Goal: Task Accomplishment & Management: Manage account settings

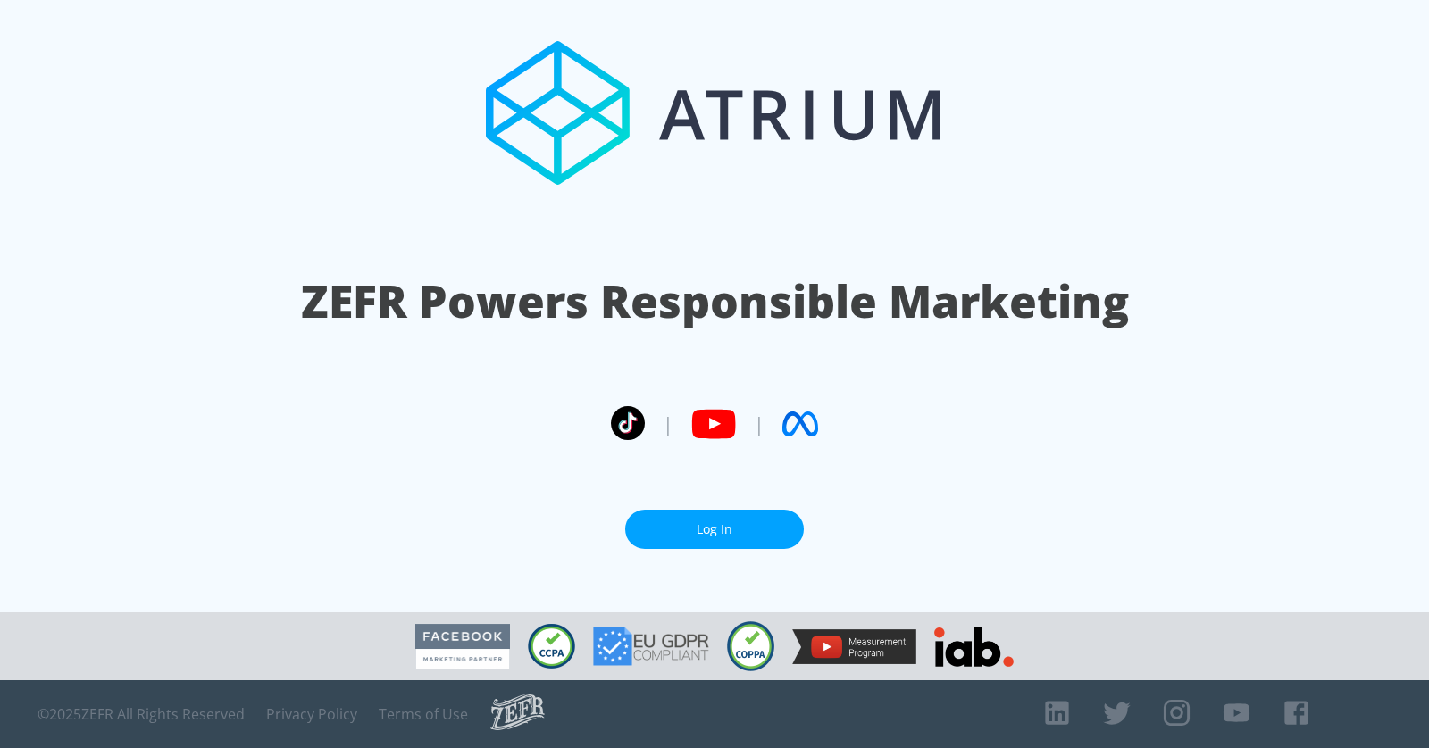
click at [777, 521] on link "Log In" at bounding box center [714, 530] width 179 height 40
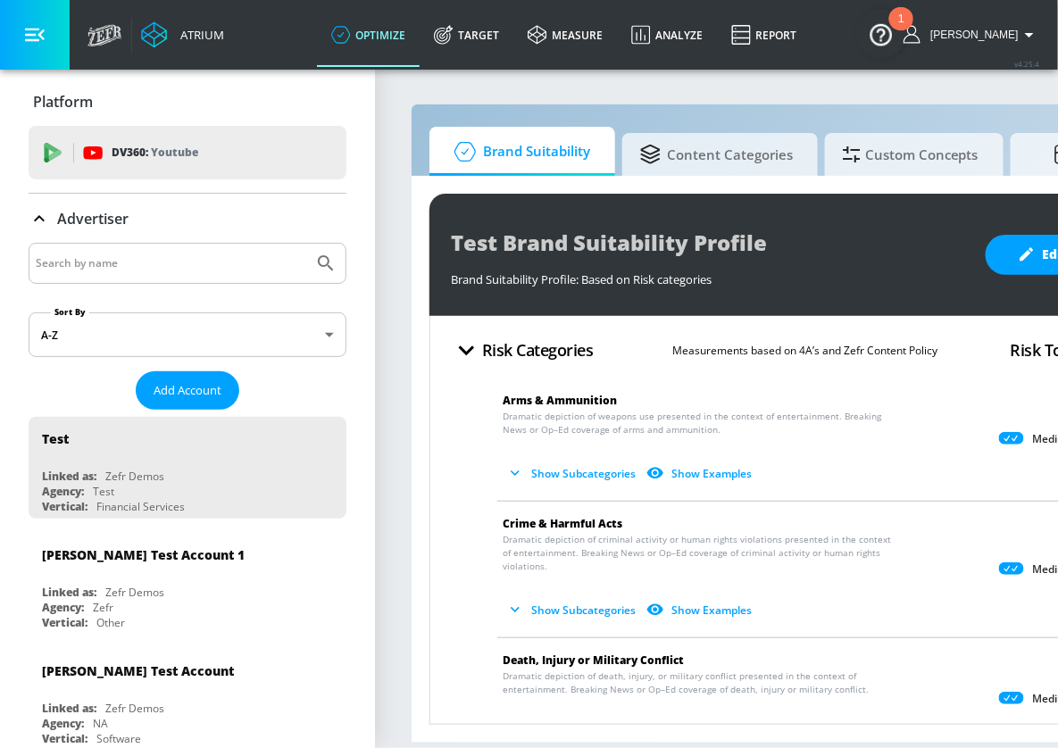
click at [161, 258] on input "Search by name" at bounding box center [171, 263] width 271 height 23
type input "vertex"
click at [306, 244] on button "Submit Search" at bounding box center [325, 263] width 39 height 39
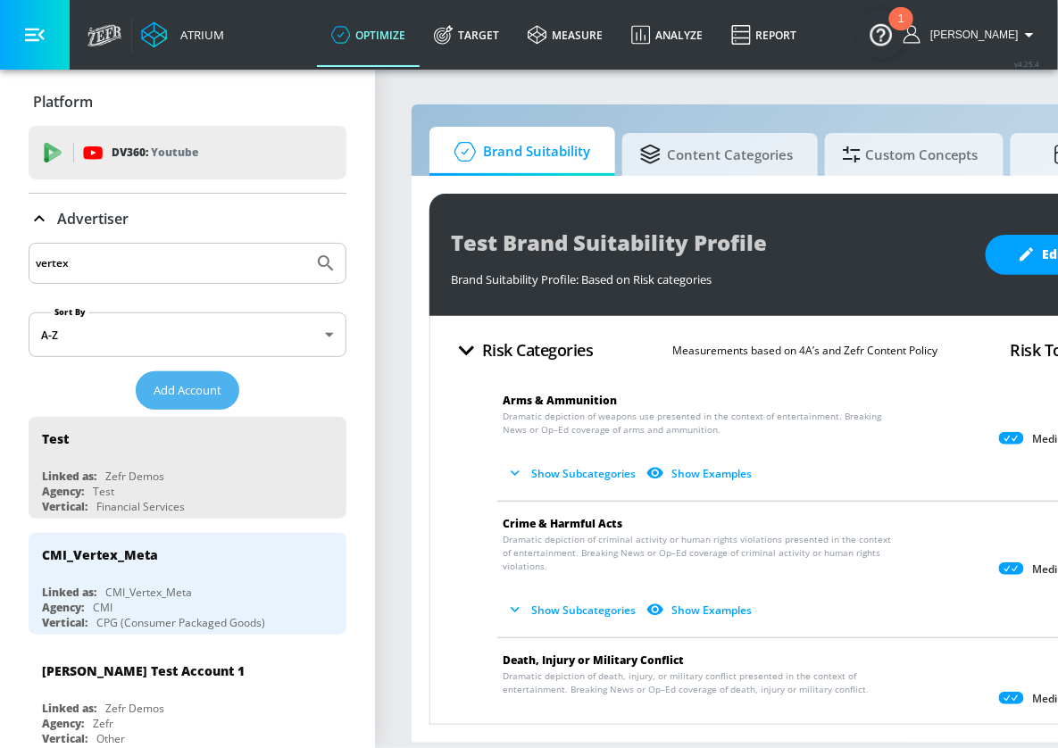
click at [191, 388] on span "Add Account" at bounding box center [188, 390] width 68 height 21
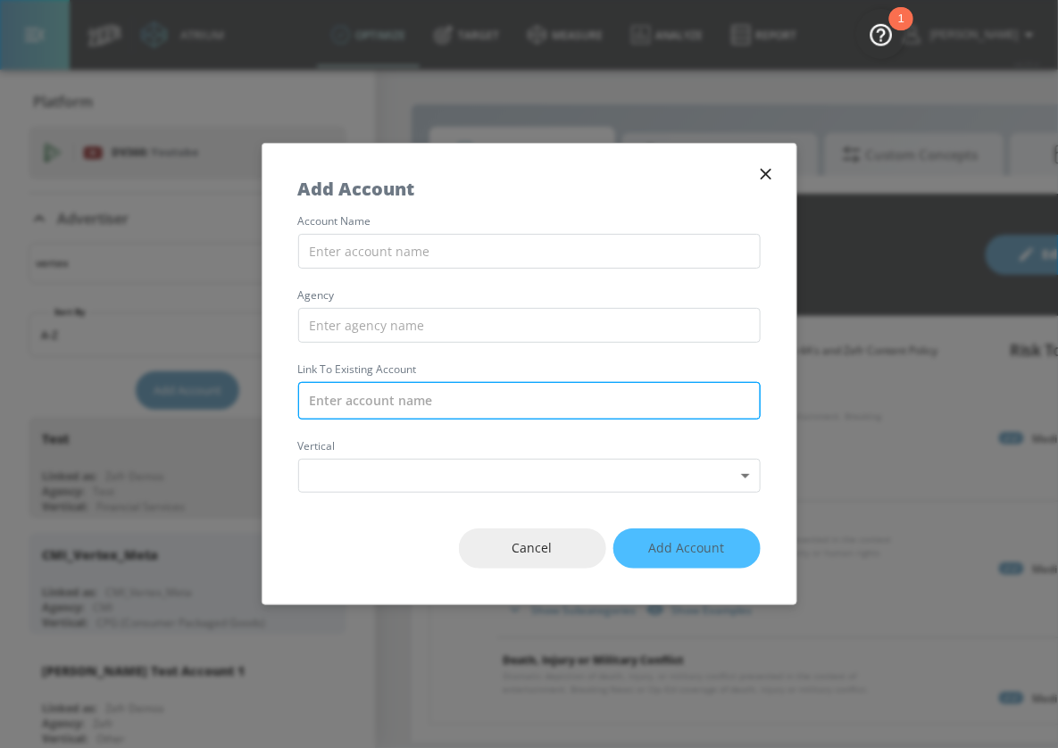
click at [440, 403] on input "text" at bounding box center [529, 401] width 463 height 38
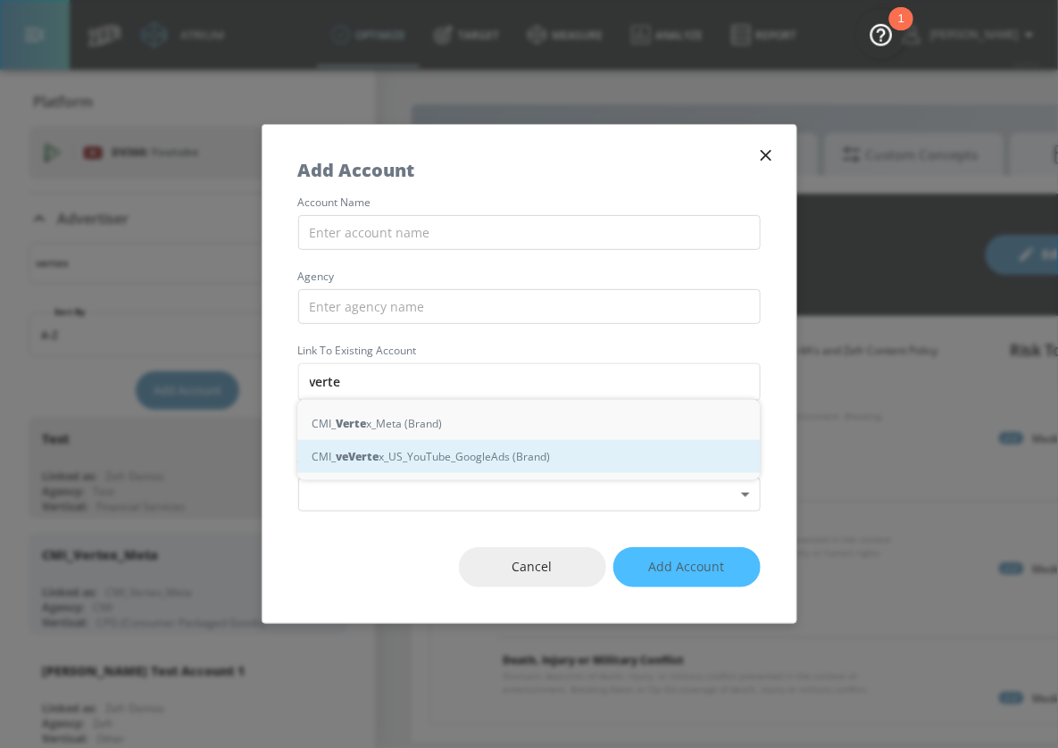
click at [434, 464] on div "CMI_ ve Verte x_US_YouTube_GoogleAds (Brand)" at bounding box center [528, 456] width 463 height 33
type input "CMI_Vertex_US_YouTube_GoogleAds (Brand)"
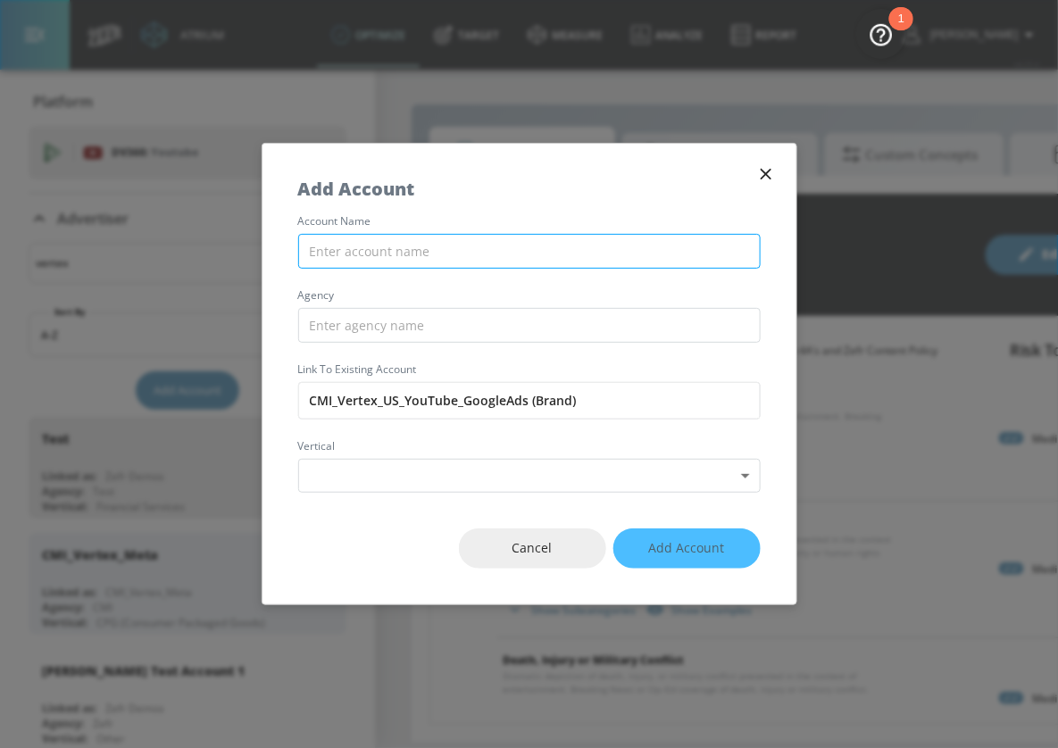
click at [396, 243] on input "text" at bounding box center [529, 251] width 463 height 35
type input "Vertex US - YouTube"
type input "CMI"
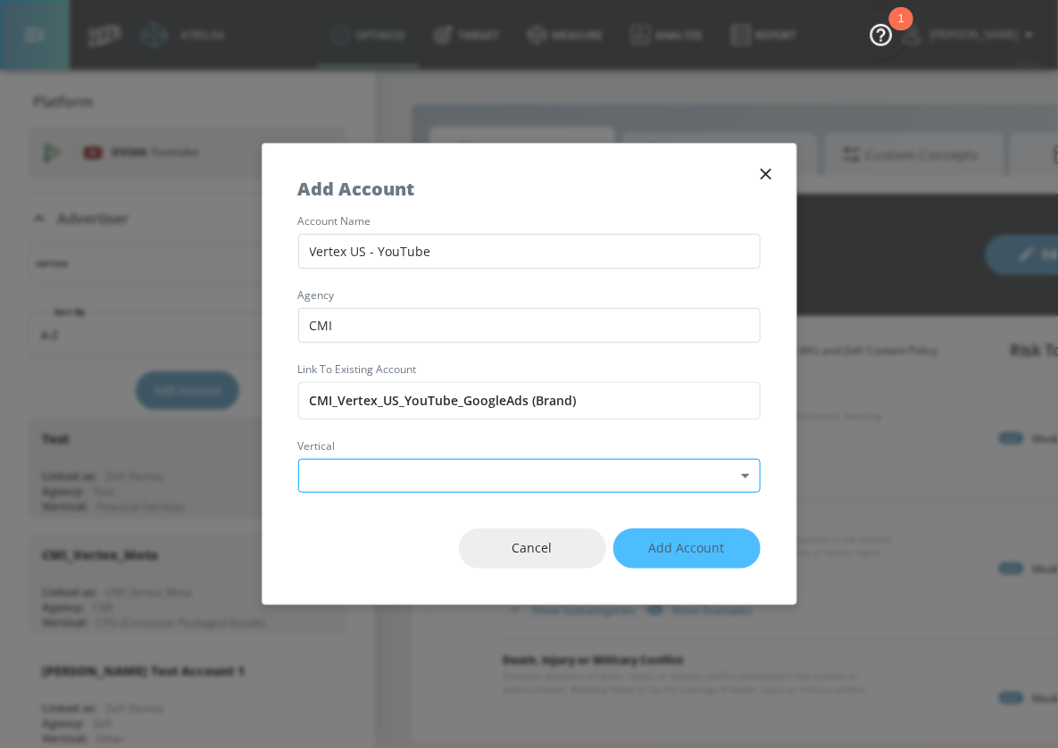
click at [400, 473] on body "Atrium optimize Target measure Analyze Report optimize Target measure Analyze R…" at bounding box center [529, 374] width 1058 height 748
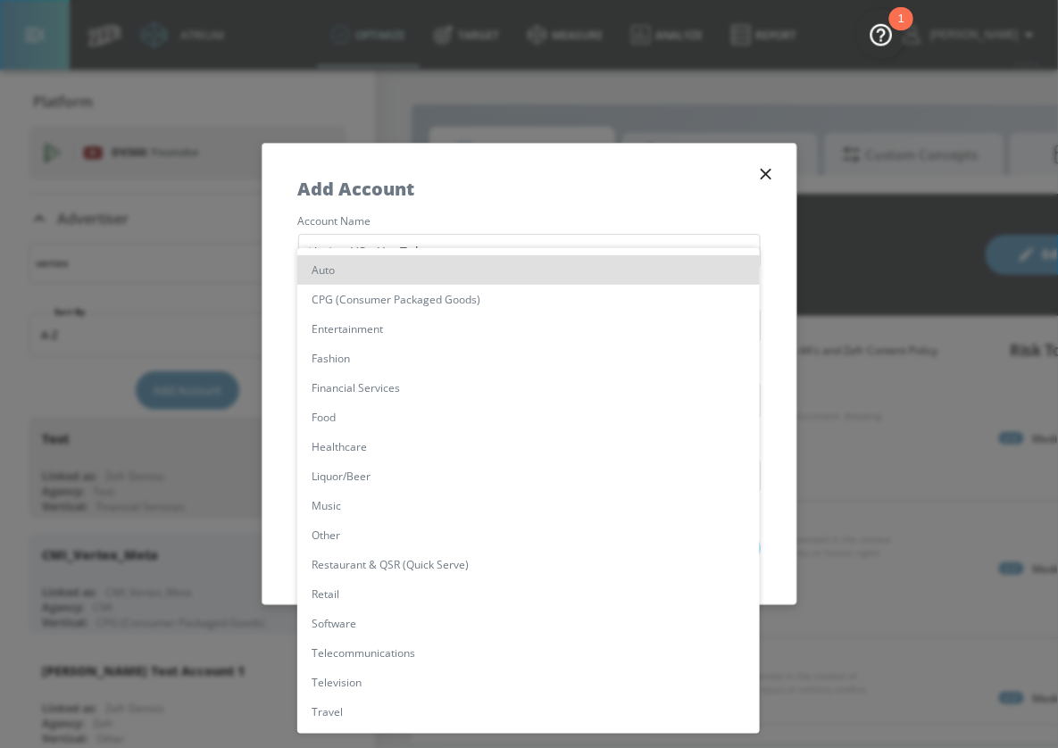
click at [383, 445] on li "Healthcare" at bounding box center [528, 446] width 463 height 29
type input "[object Object]"
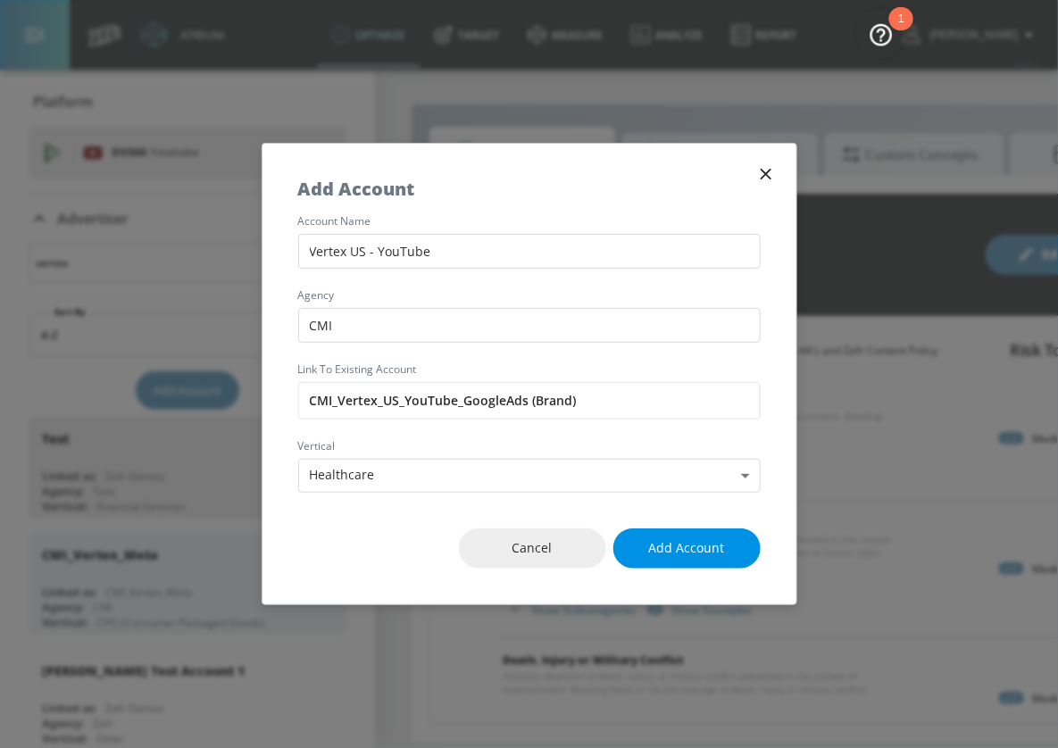
click at [720, 551] on span "Add Account" at bounding box center [687, 549] width 76 height 22
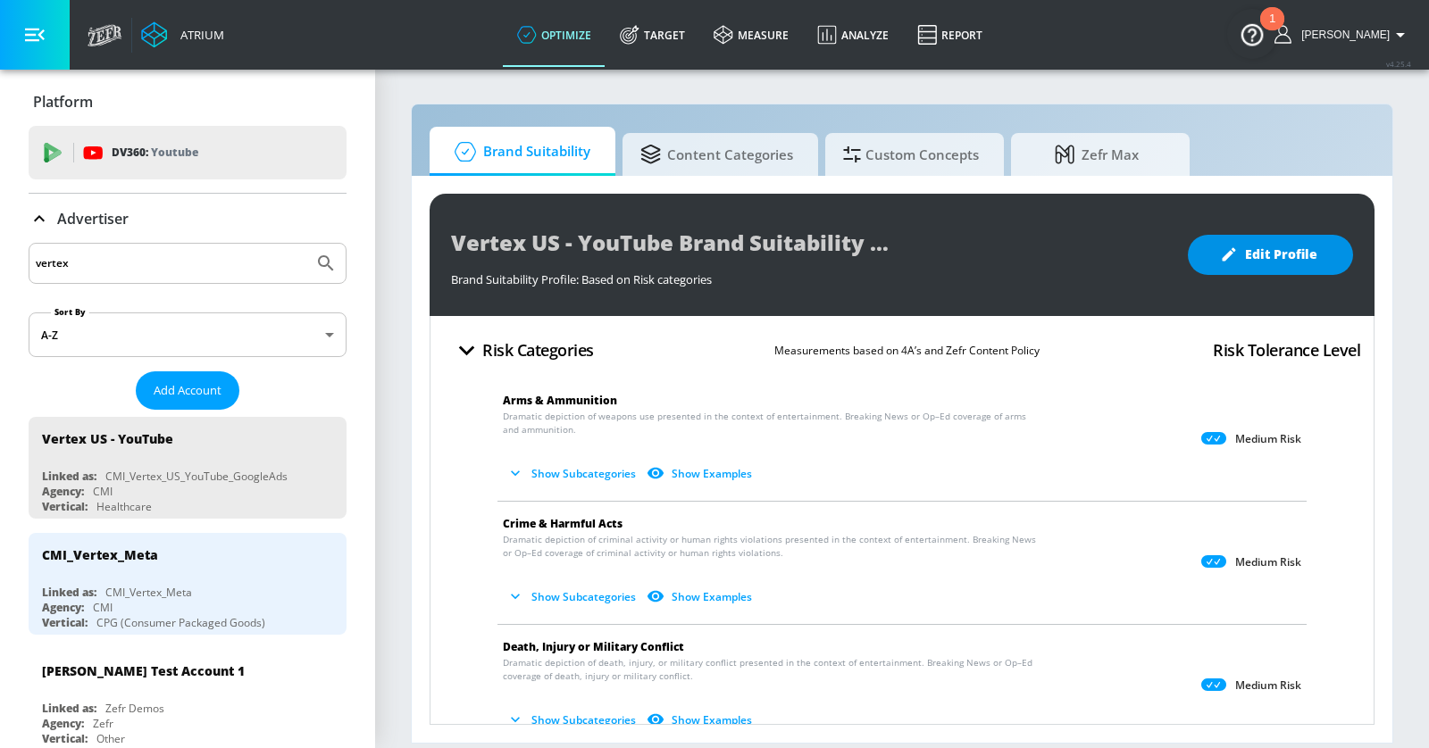
click at [1270, 238] on button "Edit Profile" at bounding box center [1270, 255] width 165 height 40
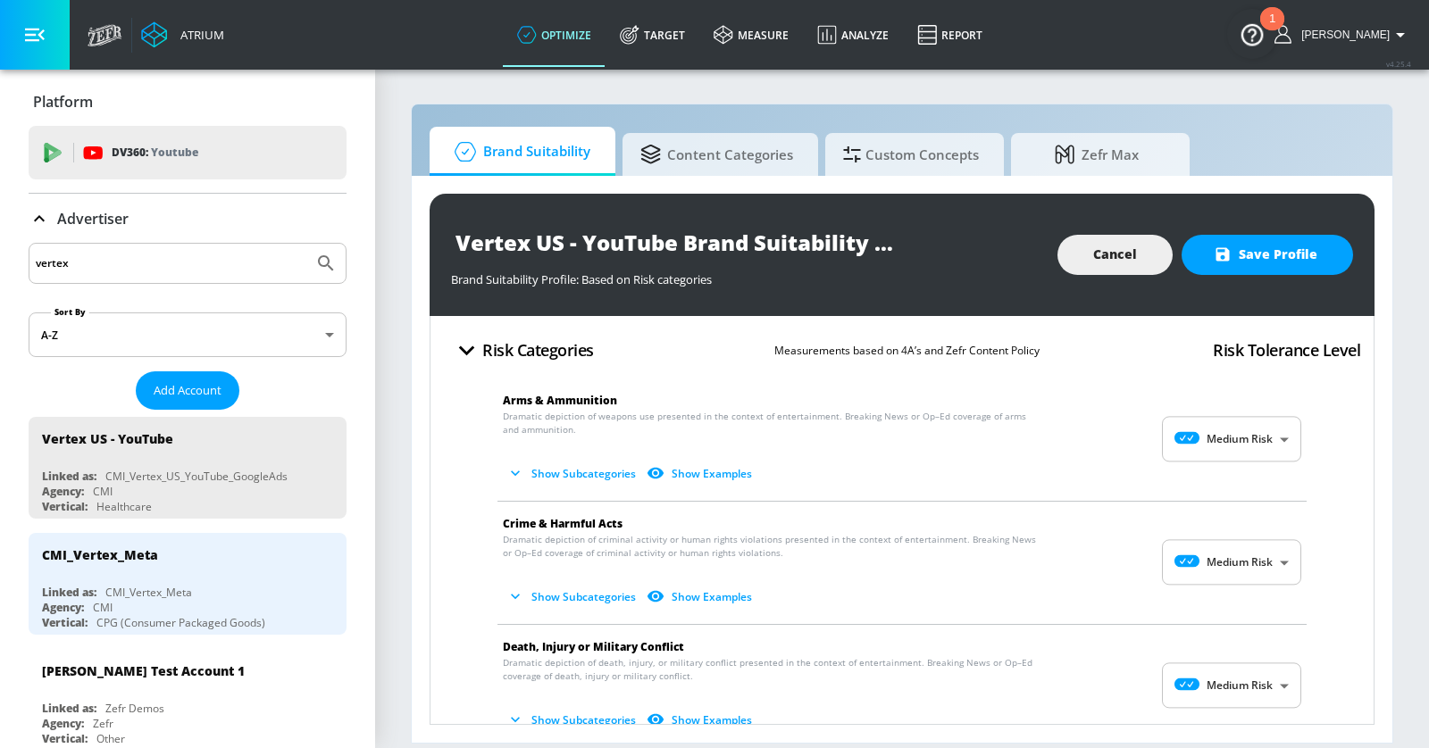
click at [23, 29] on button "button" at bounding box center [35, 35] width 70 height 70
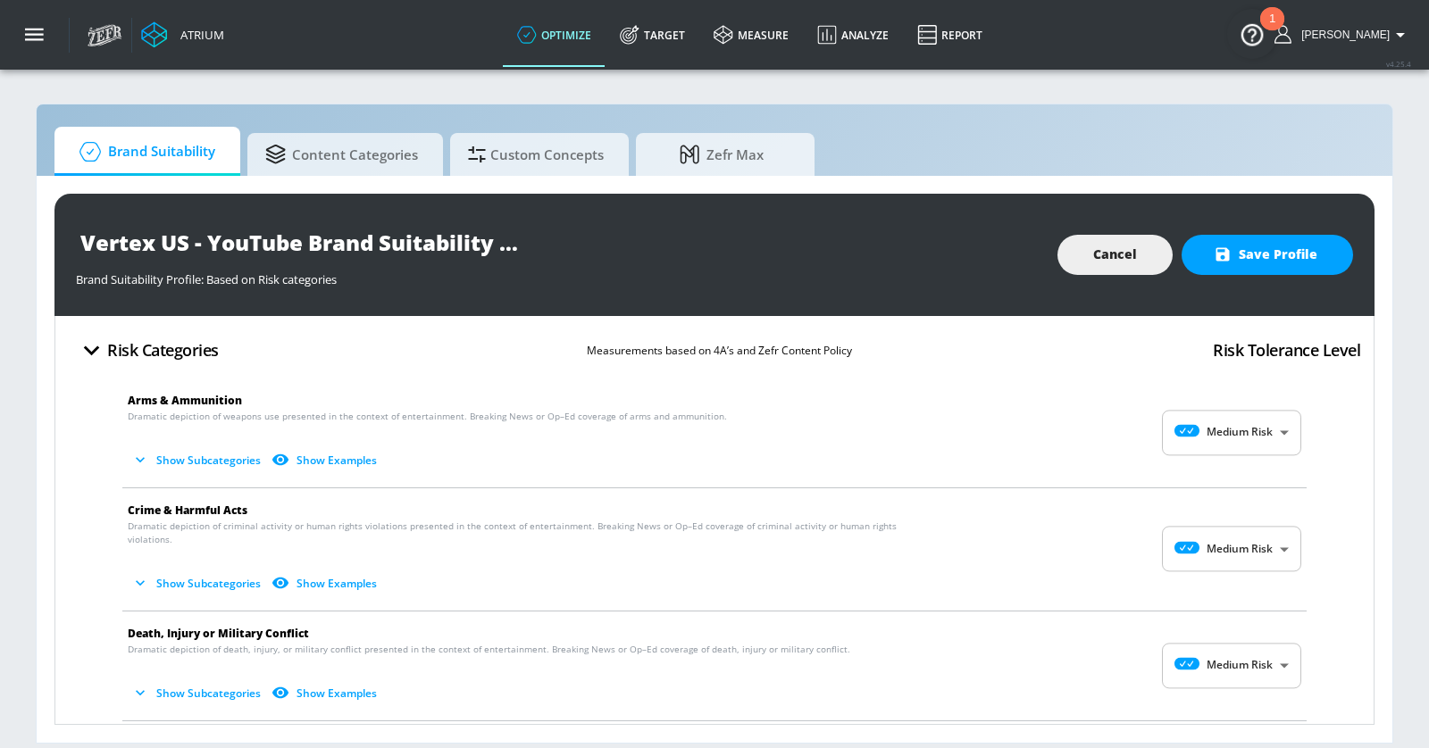
scroll to position [4, 0]
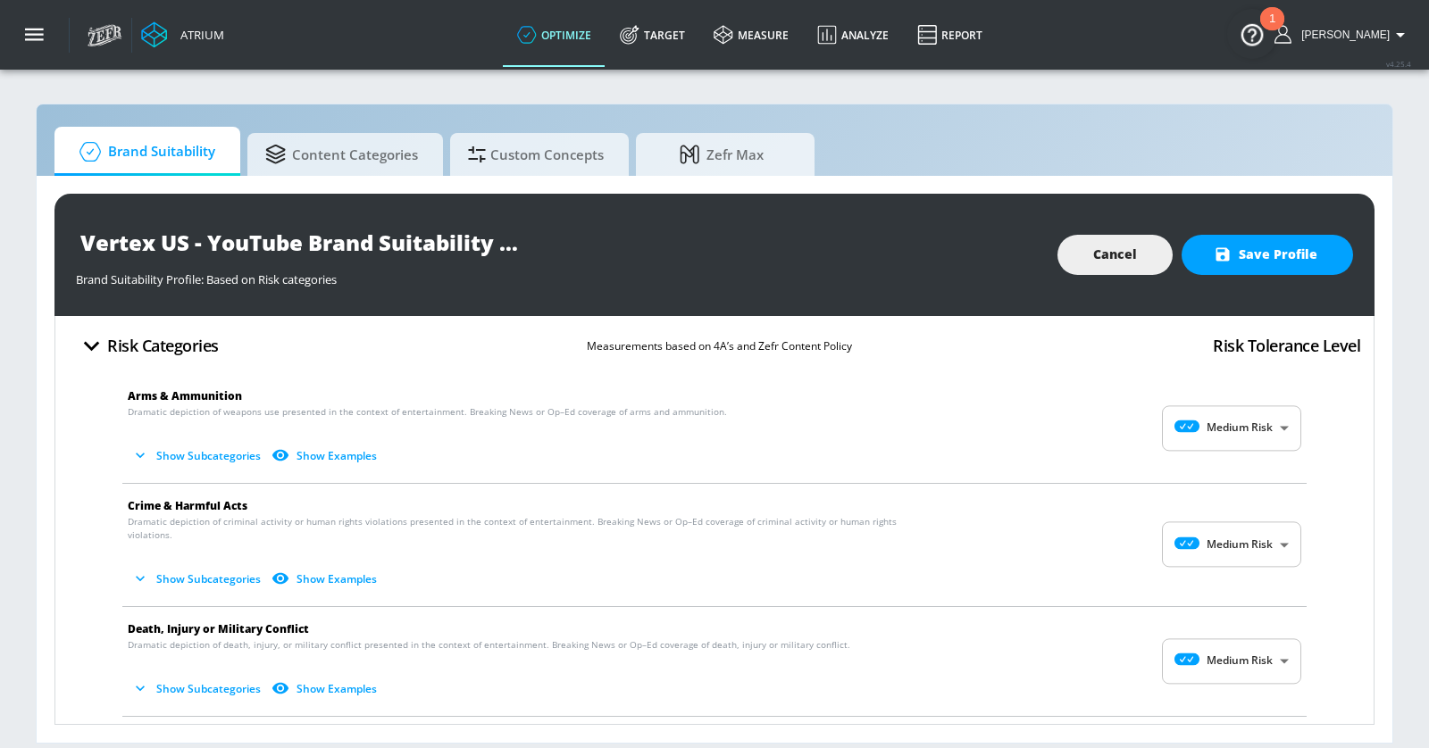
click at [1272, 388] on li "Arms & Ammunition Dramatic depiction of weapons use presented in the context of…" at bounding box center [714, 428] width 1202 height 109
click at [1260, 422] on body "Atrium optimize Target measure Analyze Report optimize Target measure Analyze R…" at bounding box center [714, 374] width 1429 height 748
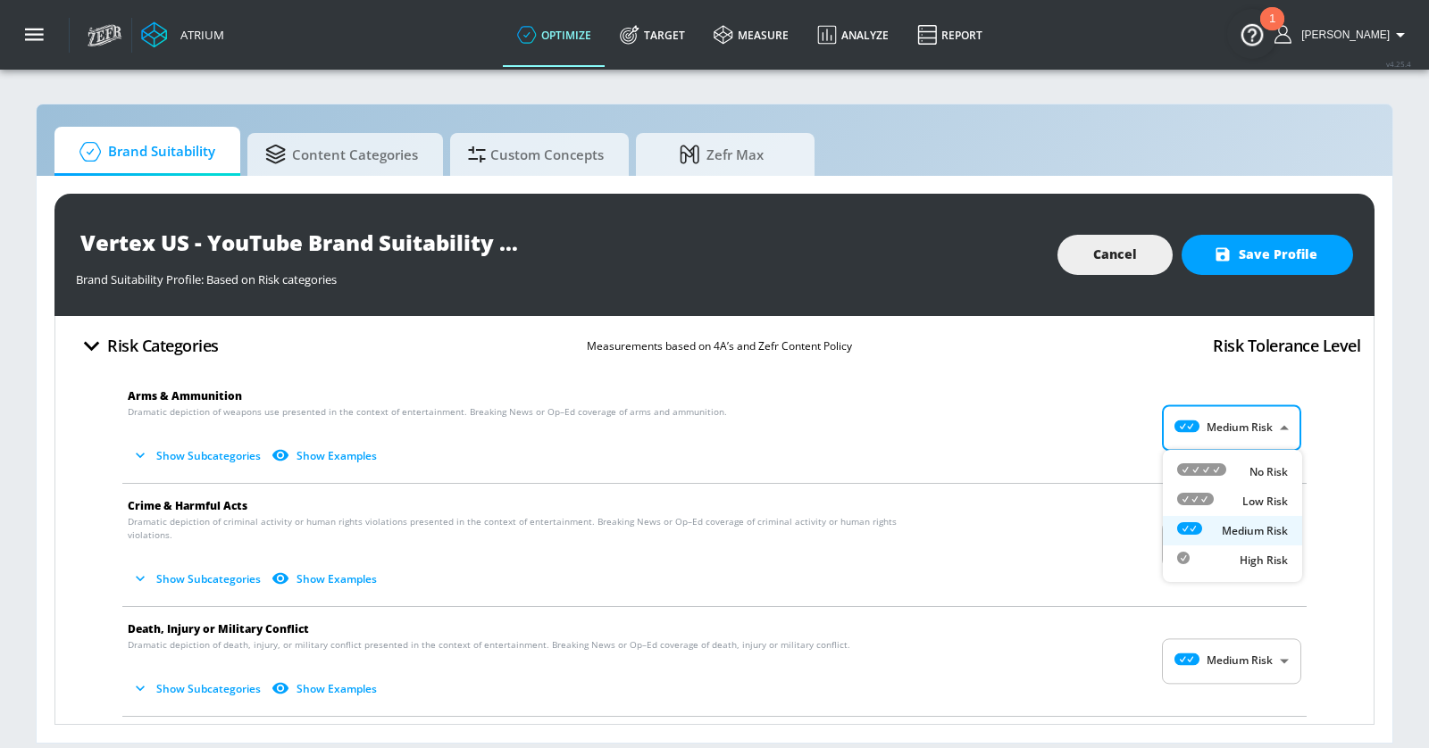
click at [1218, 502] on div "Low Risk" at bounding box center [1232, 501] width 111 height 19
type input "LOW"
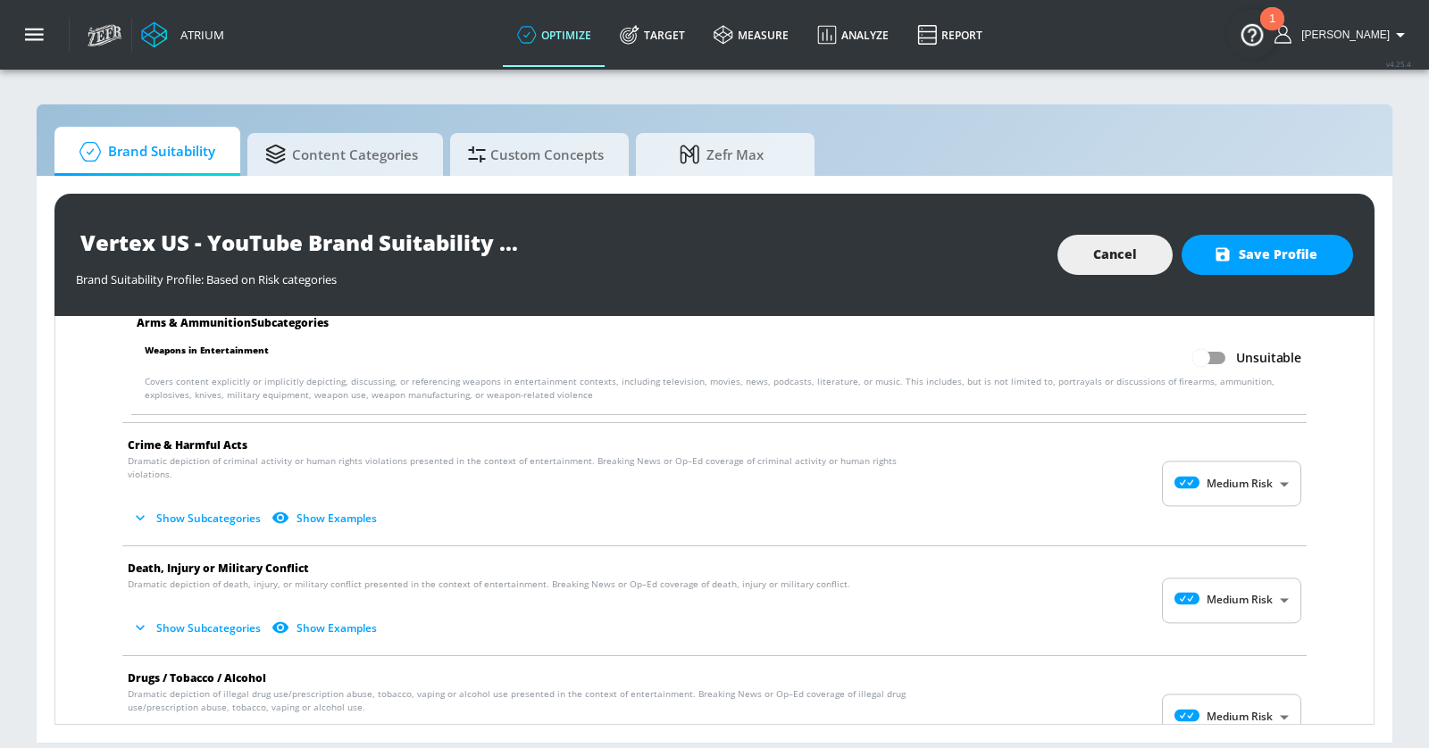
scroll to position [198, 0]
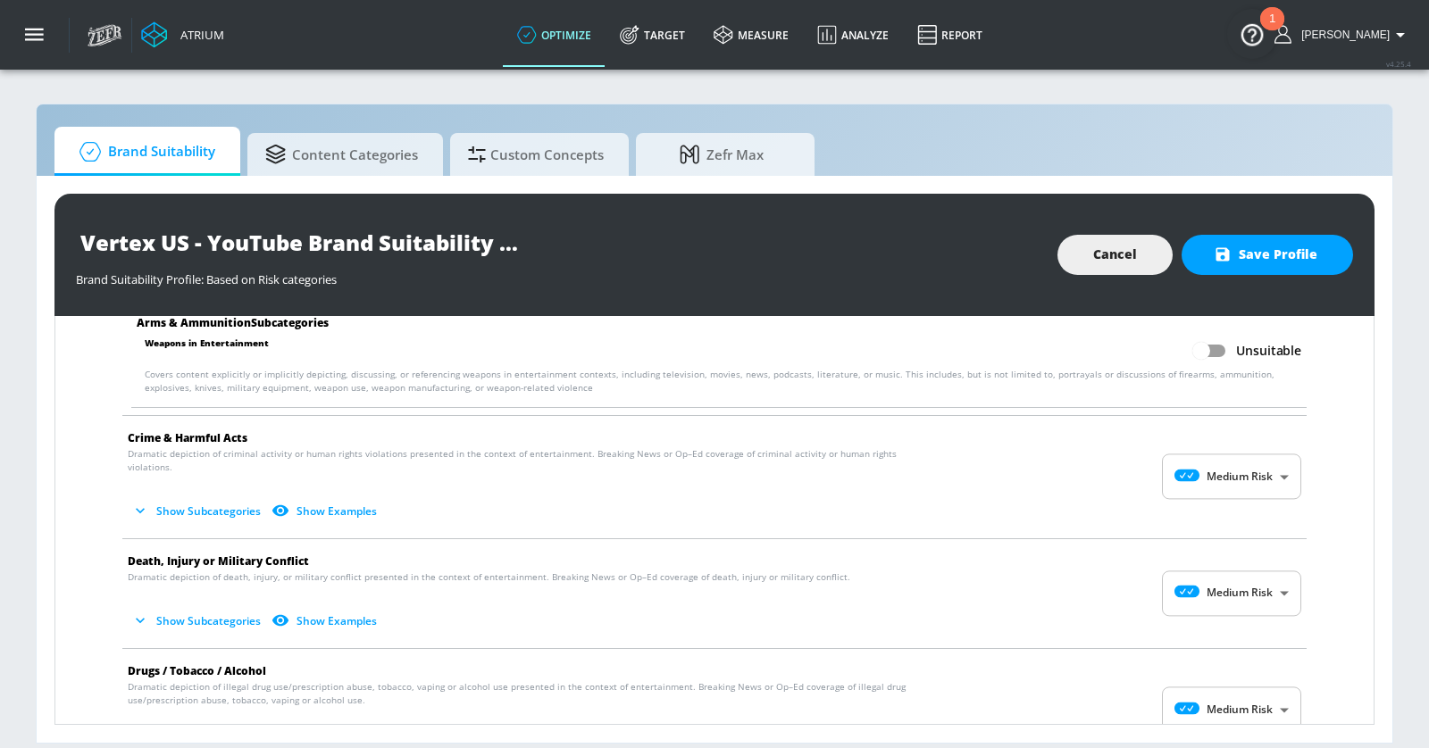
click at [1226, 455] on body "Atrium optimize Target measure Analyze Report optimize Target measure Analyze R…" at bounding box center [714, 374] width 1429 height 748
click at [1222, 538] on div "Low Risk" at bounding box center [1232, 542] width 111 height 19
type input "LOW"
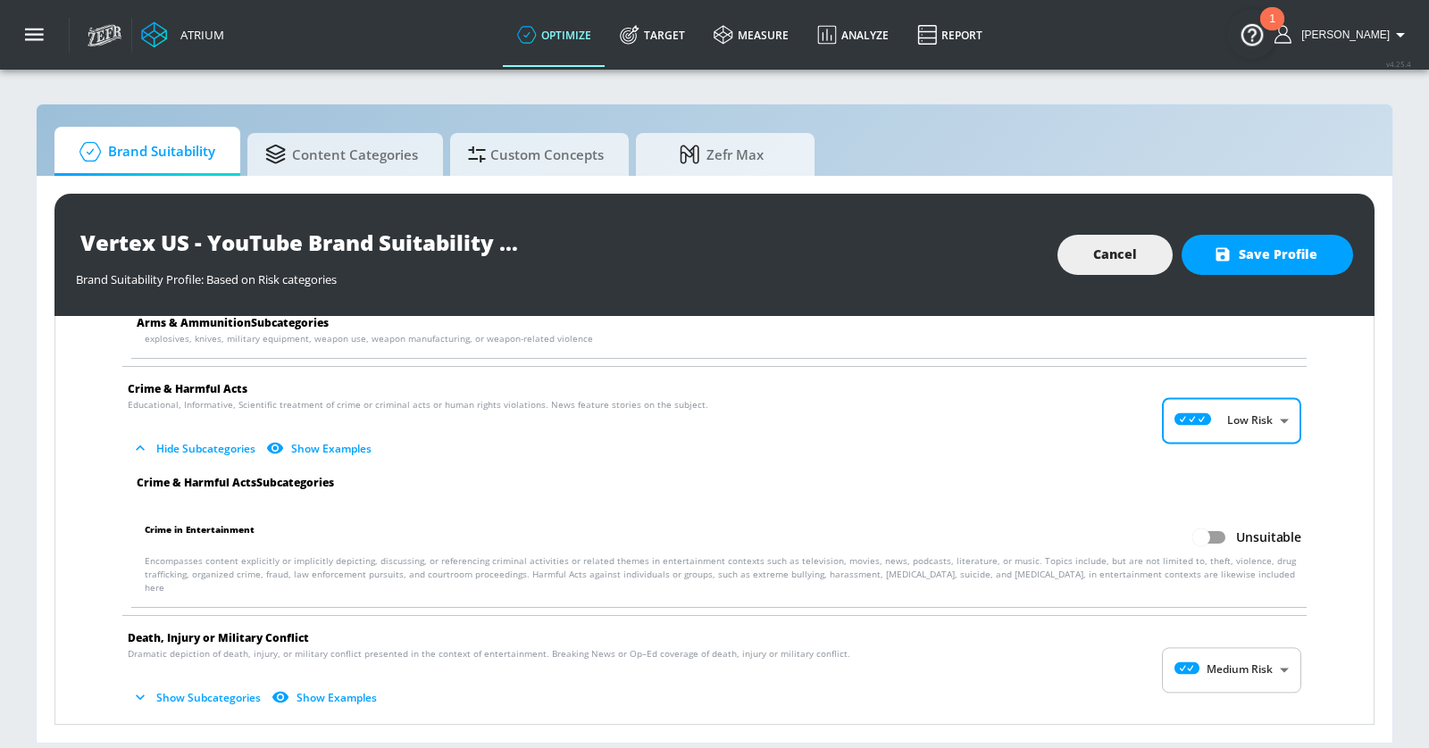
scroll to position [281, 0]
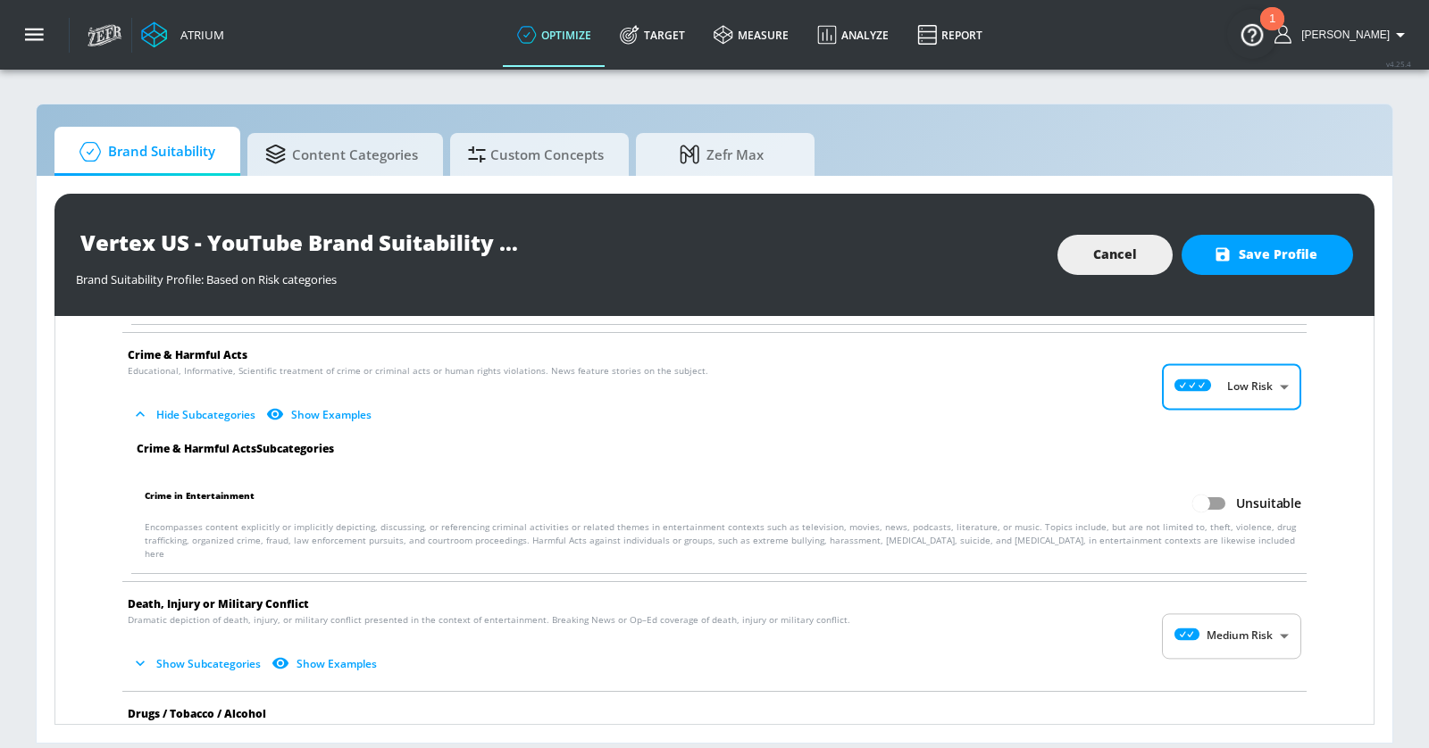
click at [1264, 632] on body "Atrium optimize Target measure Analyze Report optimize Target measure Analyze R…" at bounding box center [714, 374] width 1429 height 748
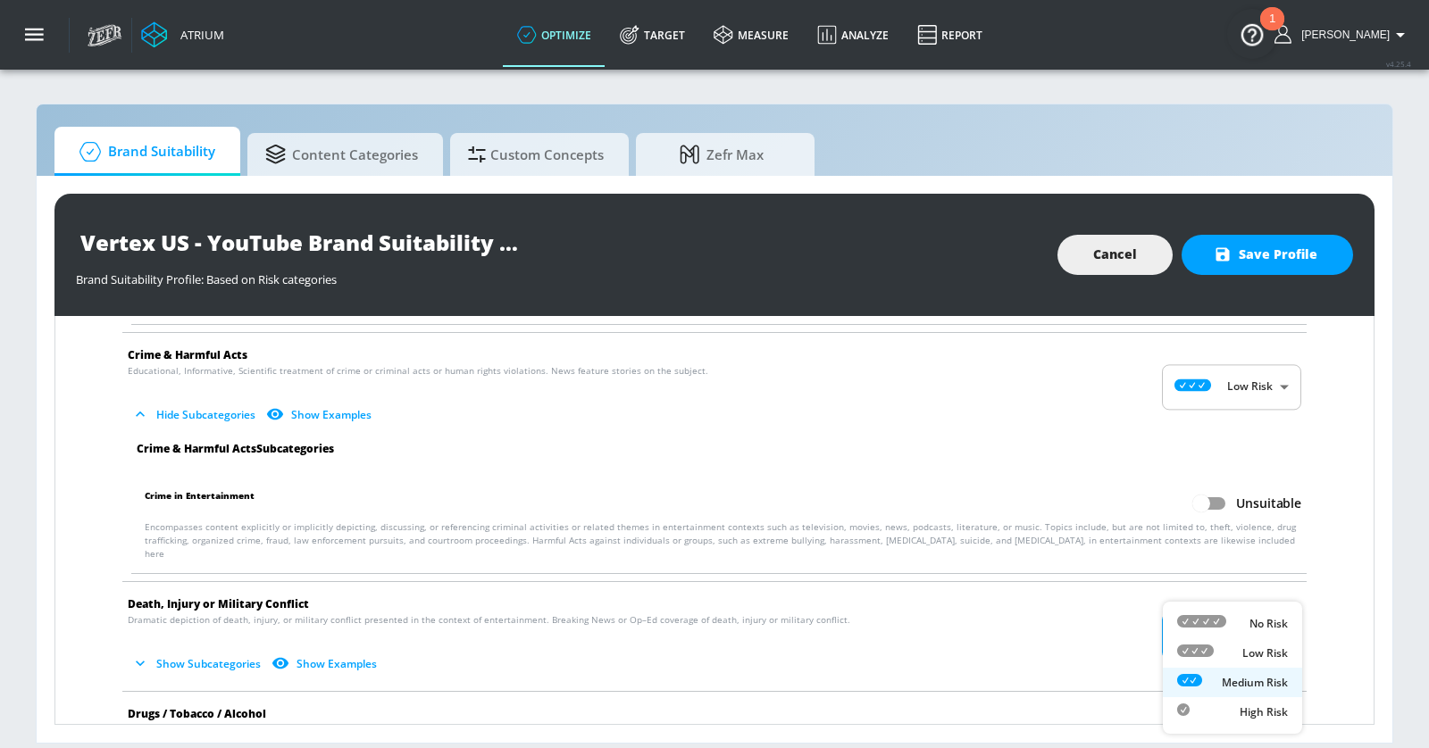
click at [1247, 663] on li "Low Risk" at bounding box center [1232, 652] width 139 height 29
type input "LOW"
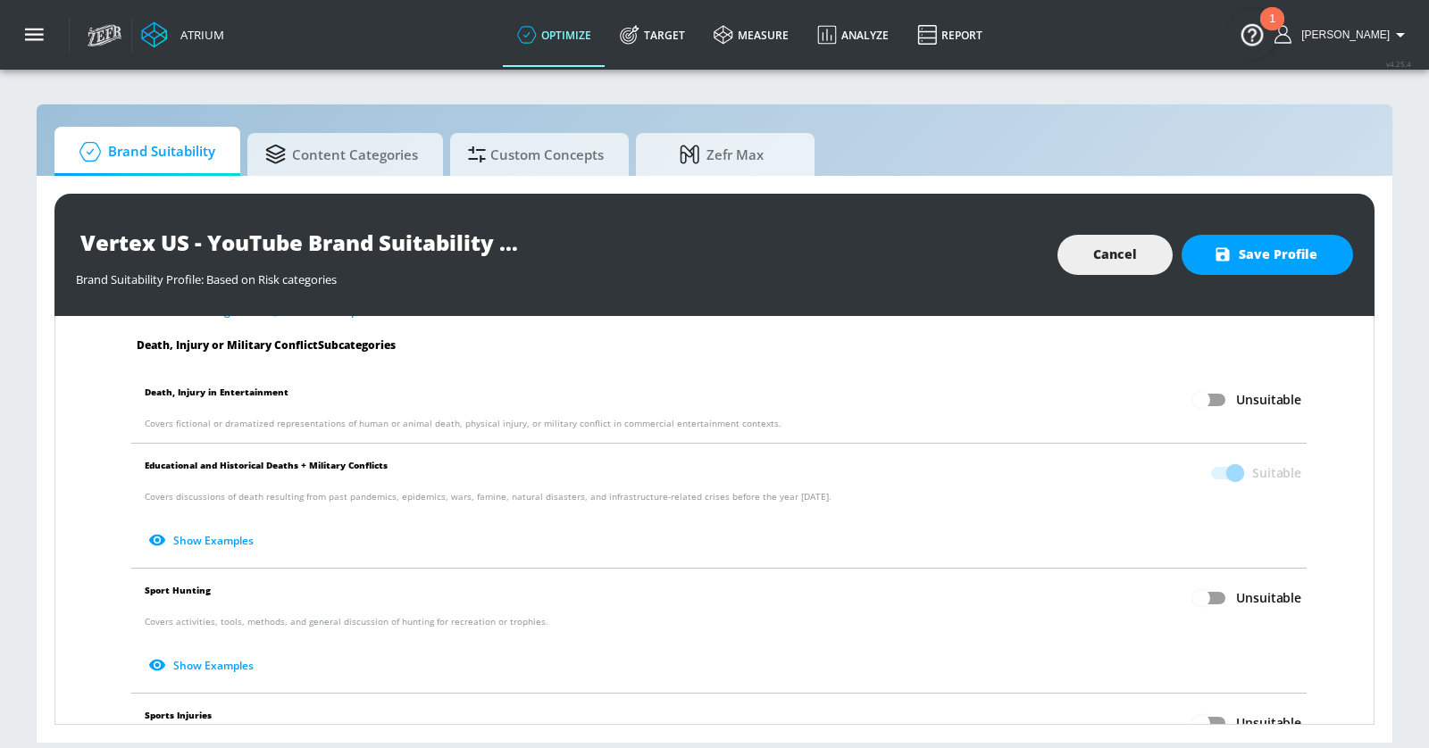
scroll to position [637, 0]
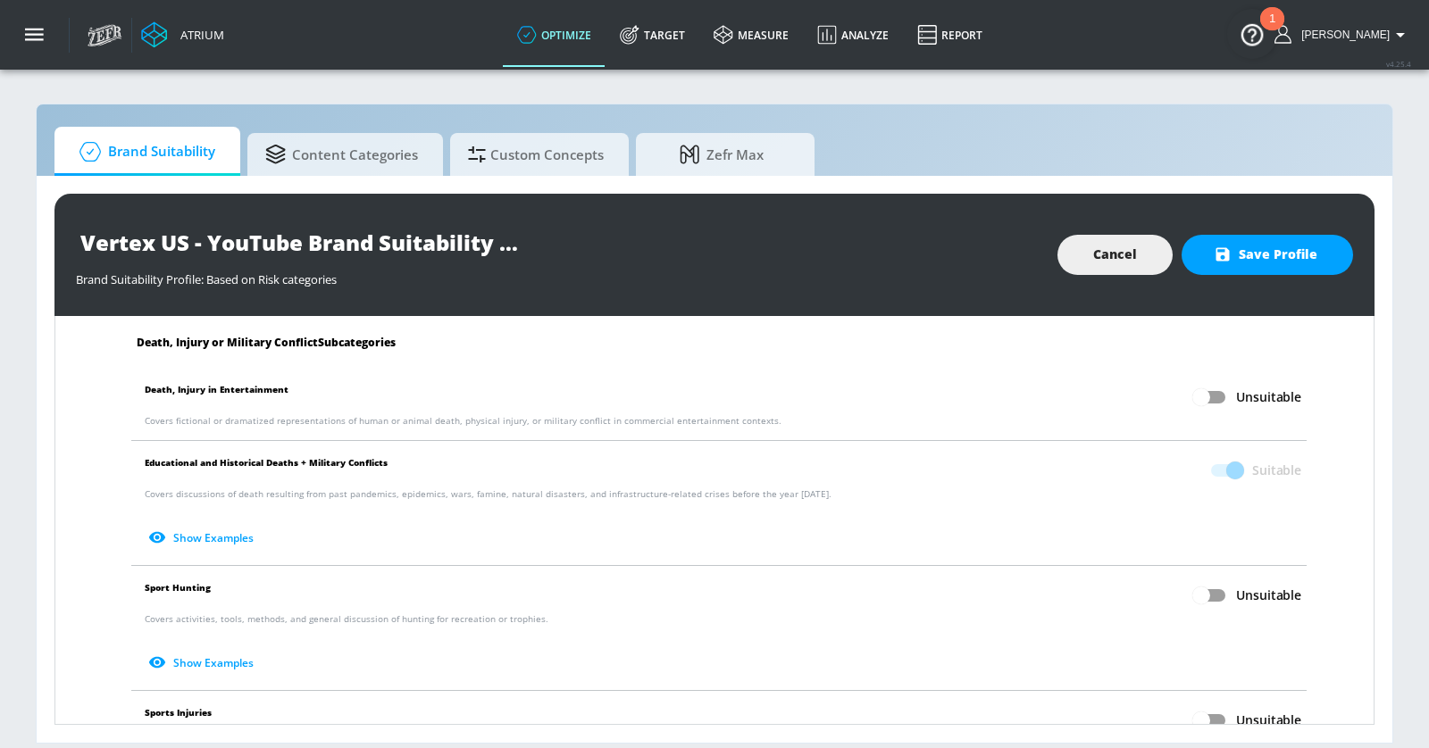
click at [1212, 579] on input "Unsuitable" at bounding box center [1201, 596] width 102 height 34
checkbox input "true"
click at [1216, 705] on input "Unsuitable" at bounding box center [1201, 721] width 102 height 34
checkbox input "true"
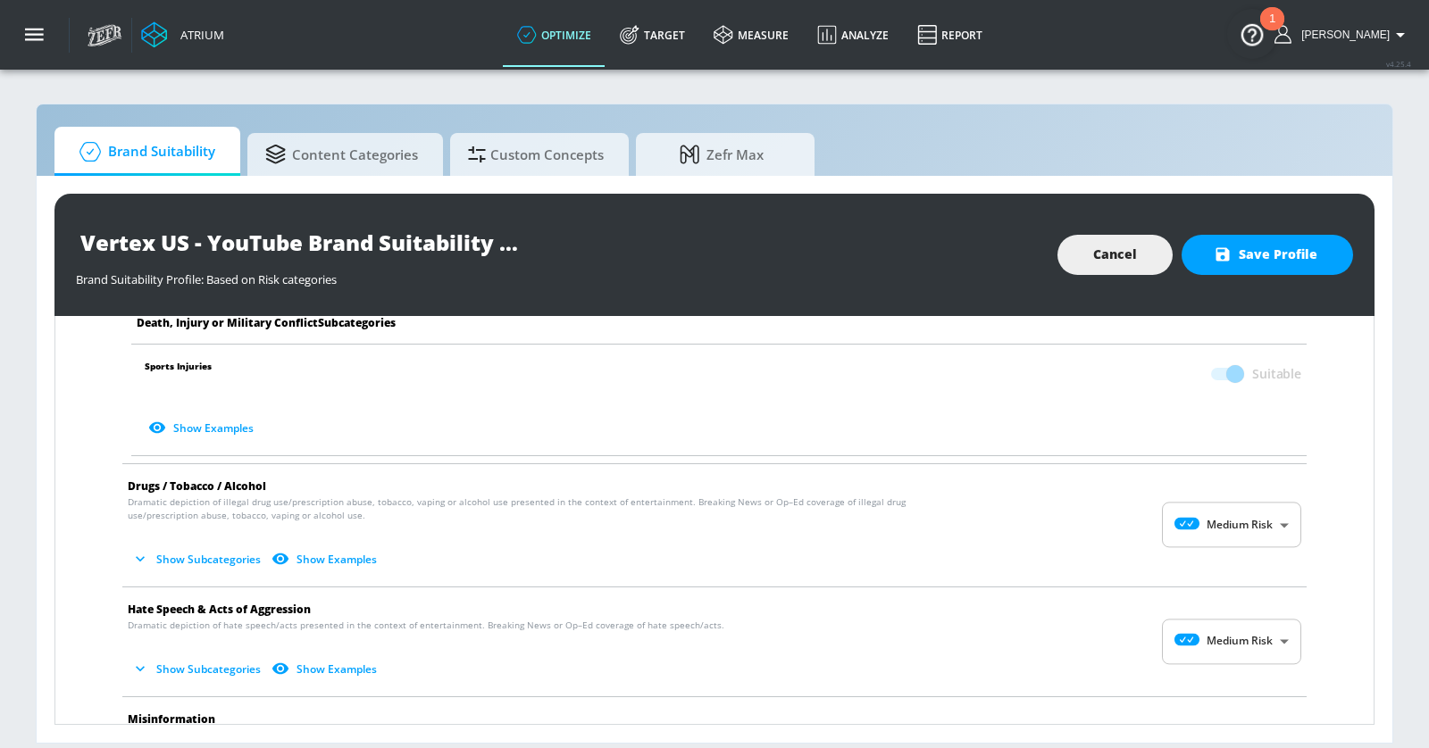
scroll to position [1047, 0]
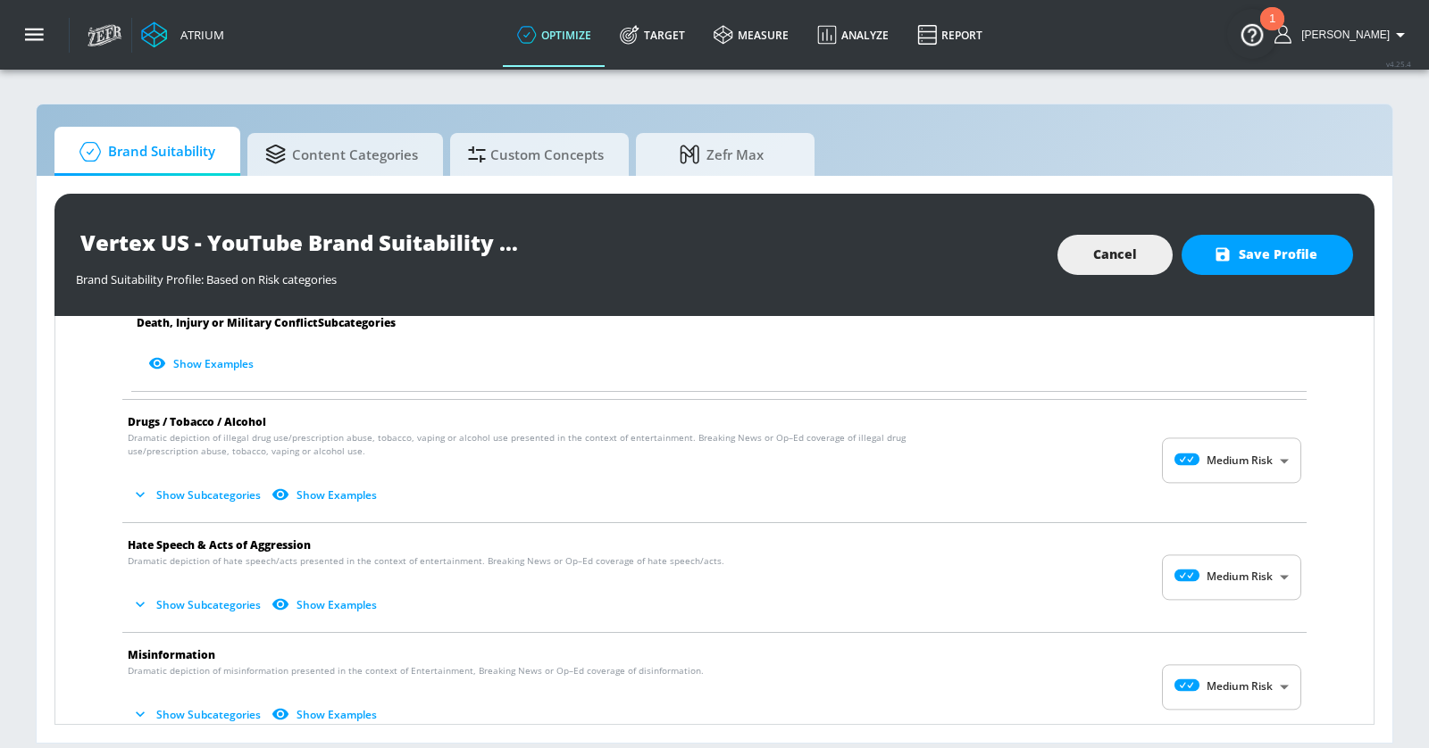
click at [1251, 445] on body "Atrium optimize Target measure Analyze Report optimize Target measure Analyze R…" at bounding box center [714, 374] width 1429 height 748
click at [1232, 505] on li "Low Risk" at bounding box center [1232, 516] width 139 height 29
type input "LOW"
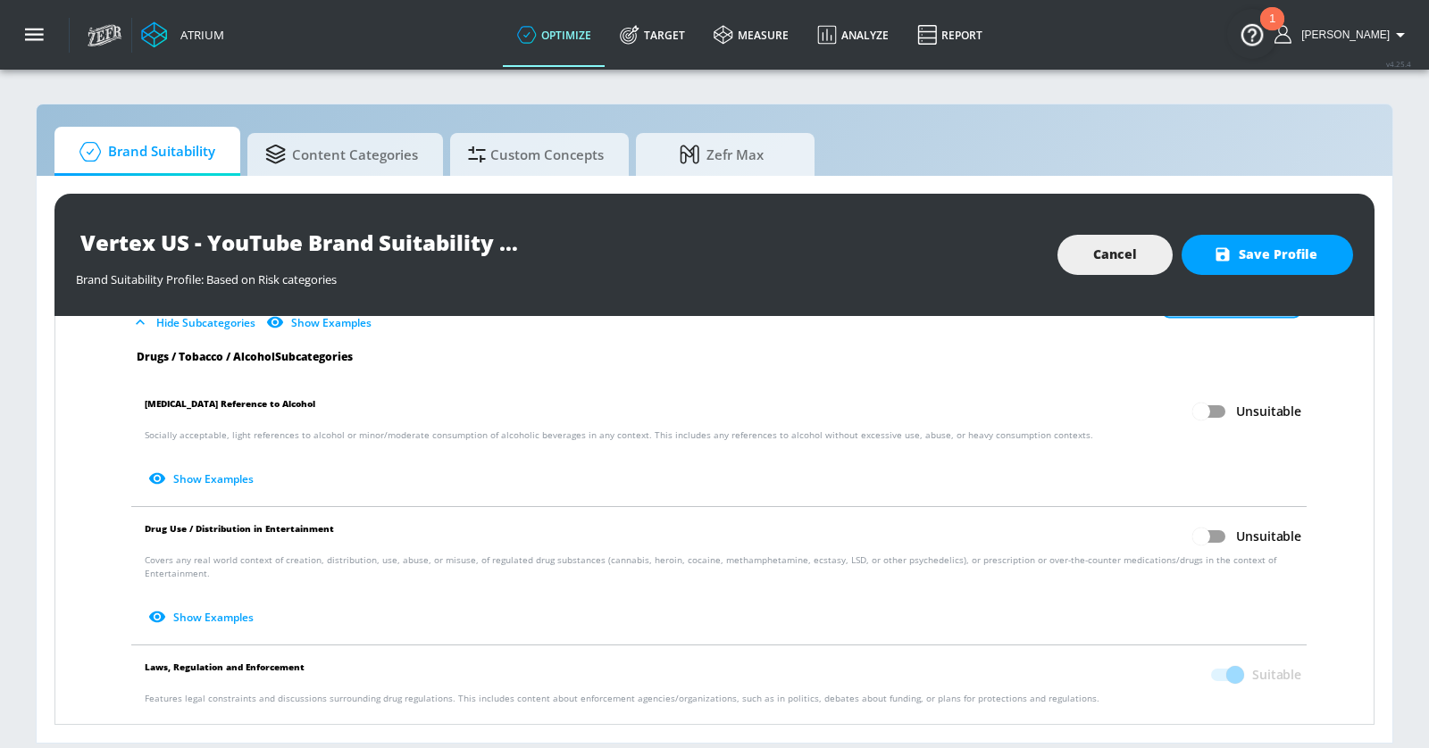
scroll to position [1257, 0]
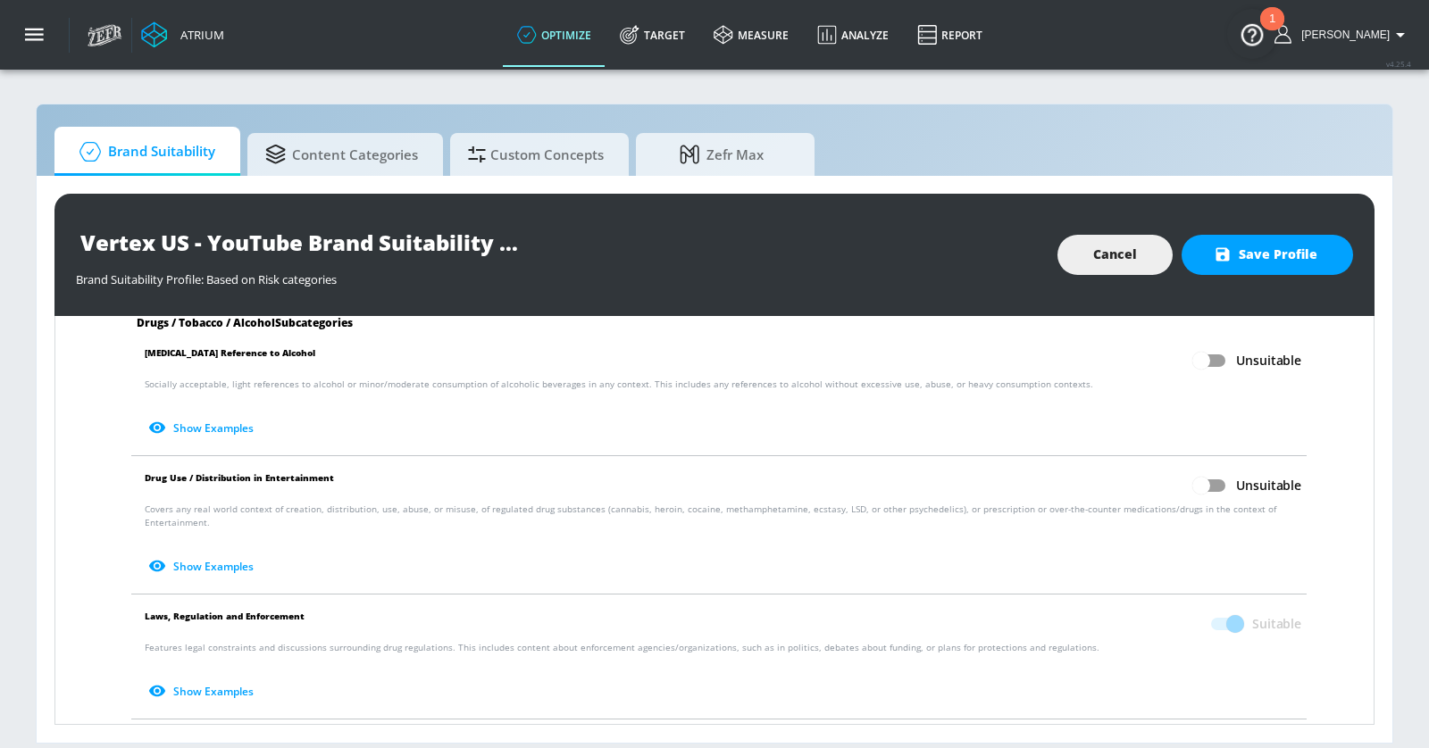
click at [1215, 344] on input "Unsuitable" at bounding box center [1201, 361] width 102 height 34
checkbox input "true"
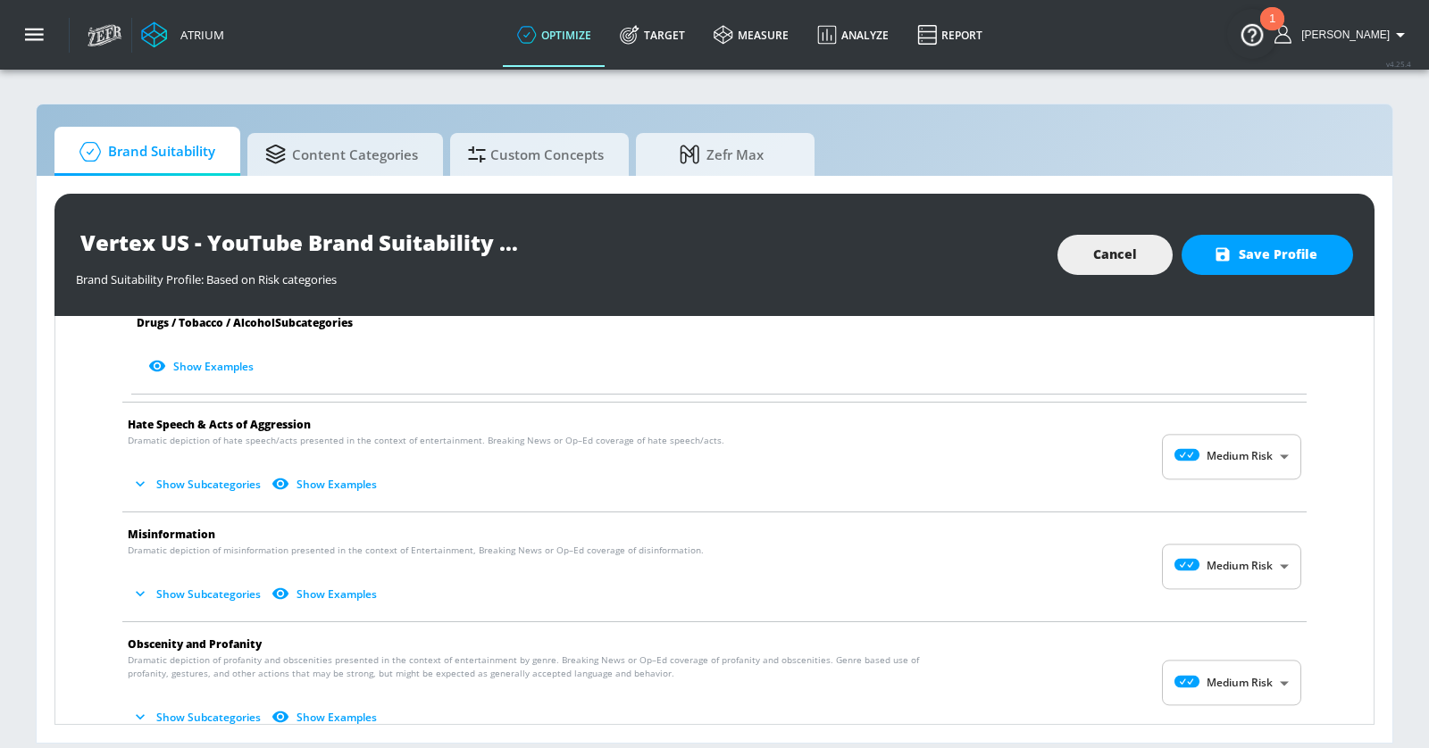
scroll to position [1647, 0]
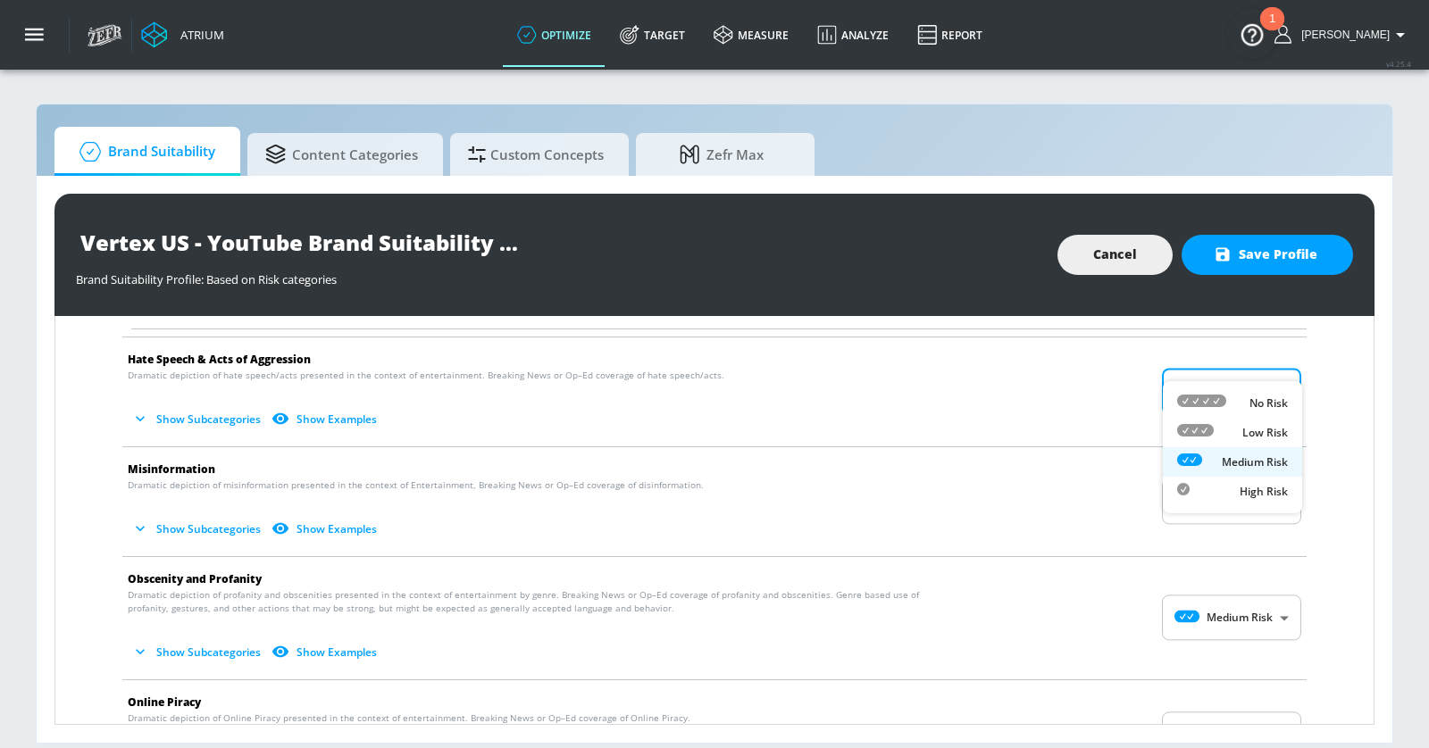
click at [1240, 354] on body "Atrium optimize Target measure Analyze Report optimize Target measure Analyze R…" at bounding box center [714, 374] width 1429 height 748
click at [1234, 434] on div "Low Risk" at bounding box center [1232, 432] width 111 height 19
type input "LOW"
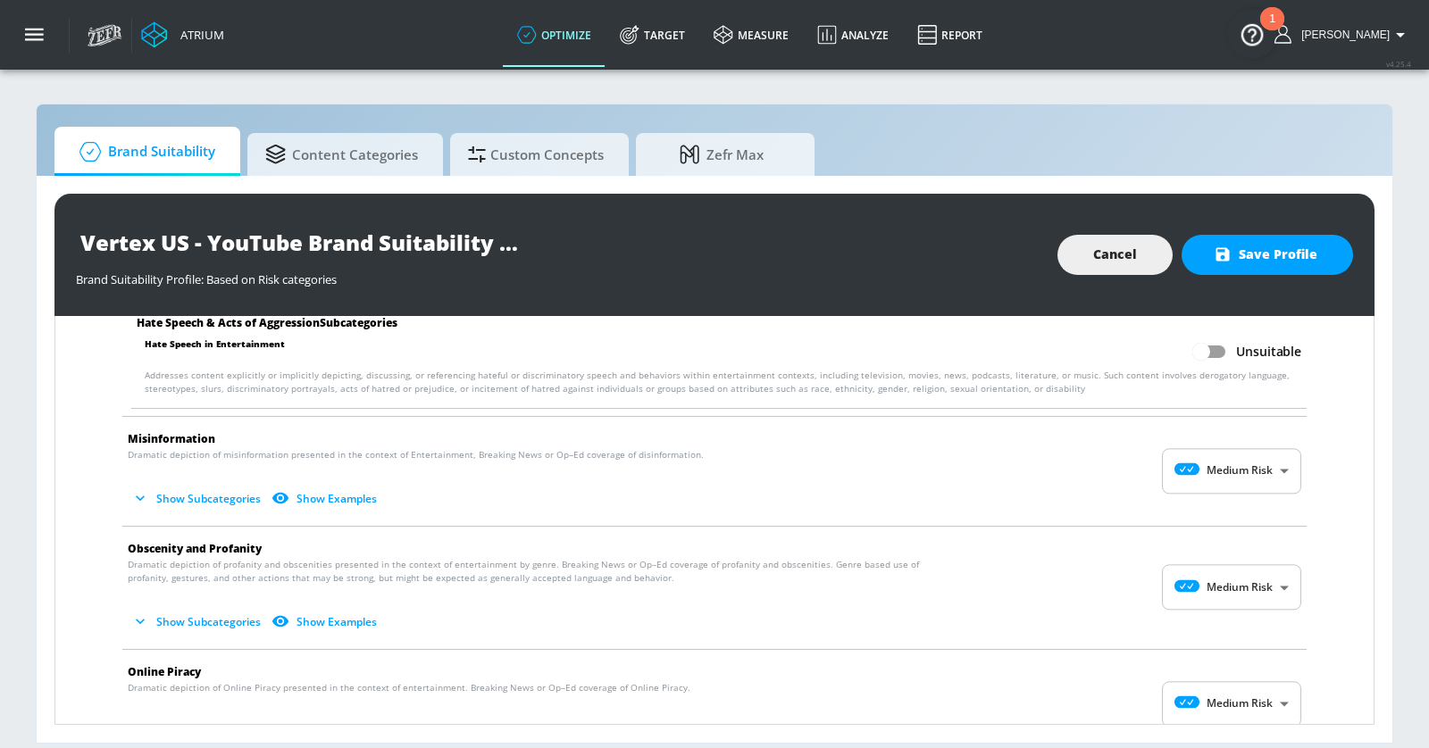
scroll to position [1824, 0]
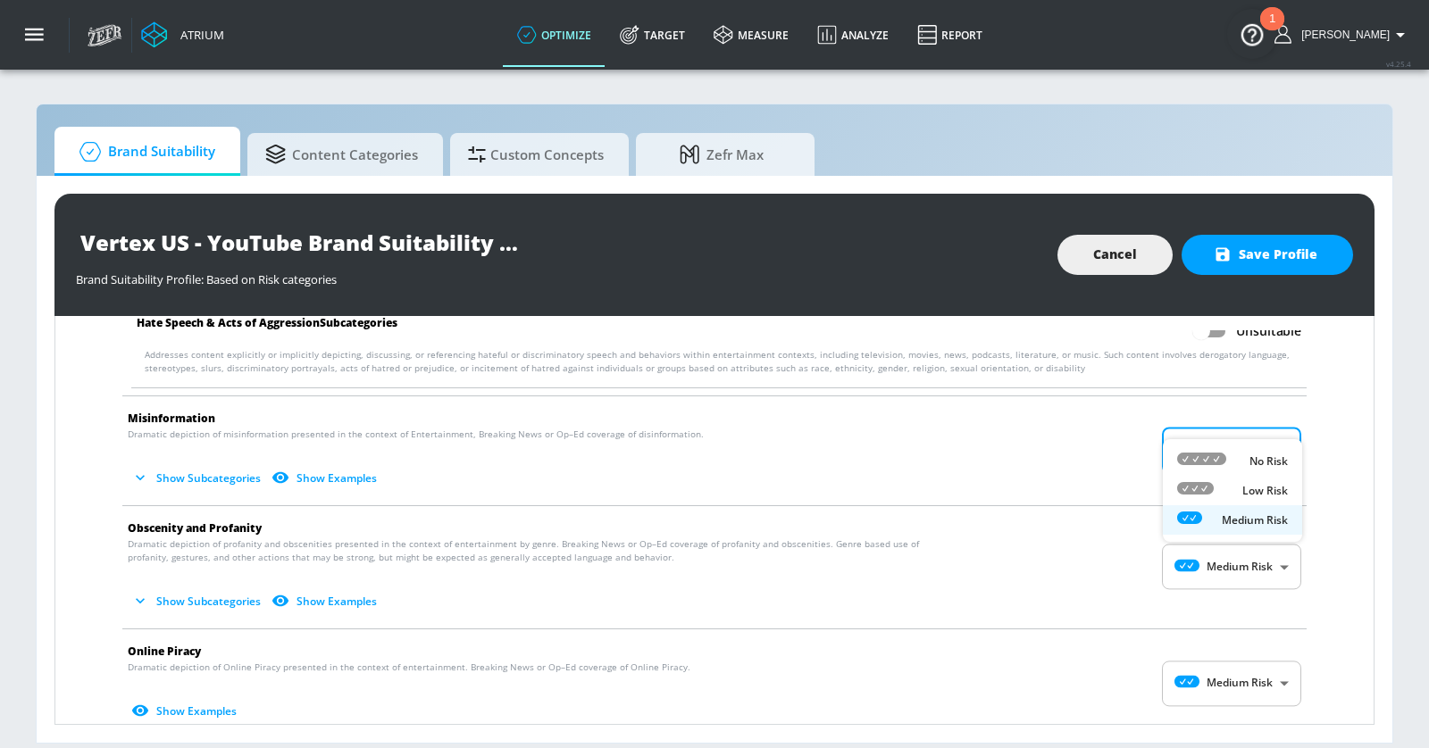
click at [1234, 433] on body "Atrium optimize Target measure Analyze Report optimize Target measure Analyze R…" at bounding box center [714, 374] width 1429 height 748
click at [1226, 481] on div "Low Risk" at bounding box center [1232, 490] width 111 height 19
type input "LOW"
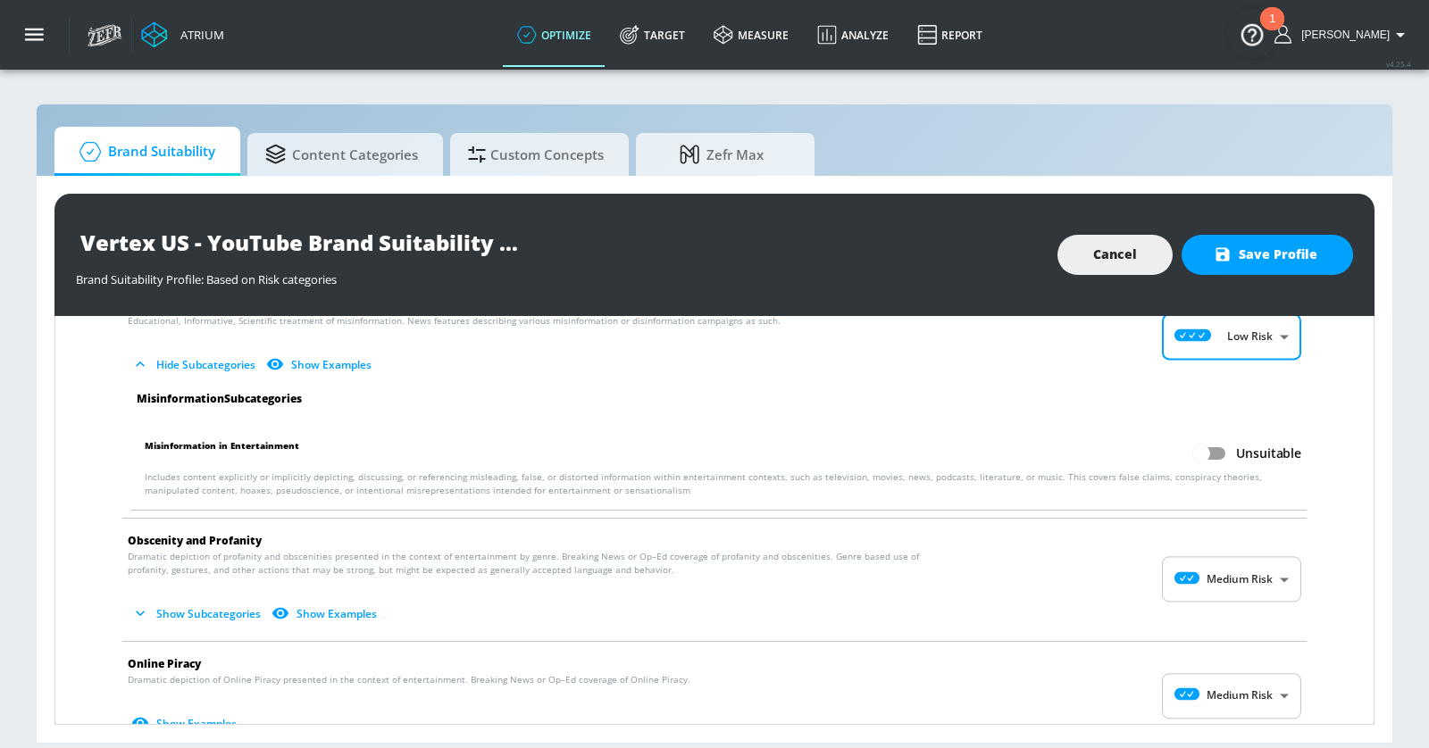
scroll to position [1966, 0]
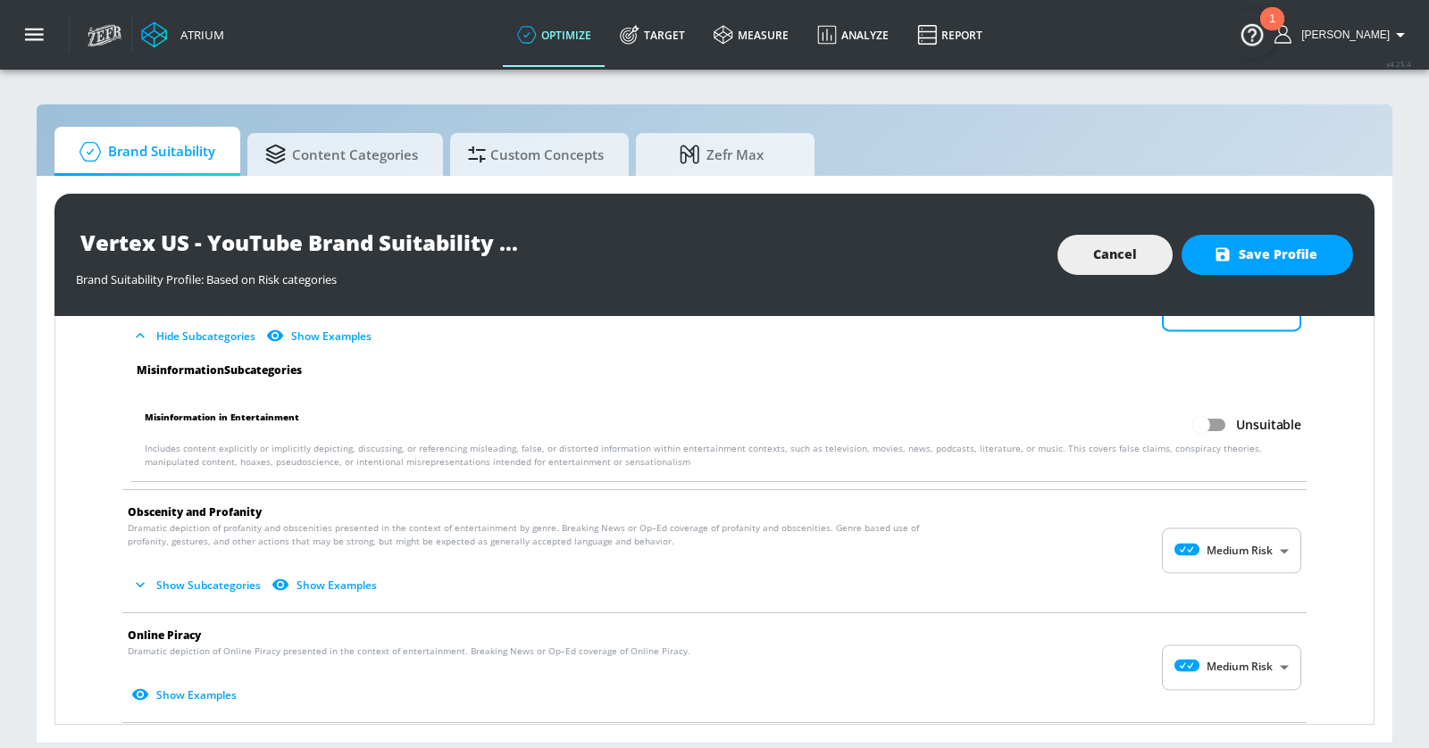
click at [1213, 505] on body "Atrium optimize Target measure Analyze Report optimize Target measure Analyze R…" at bounding box center [714, 374] width 1429 height 748
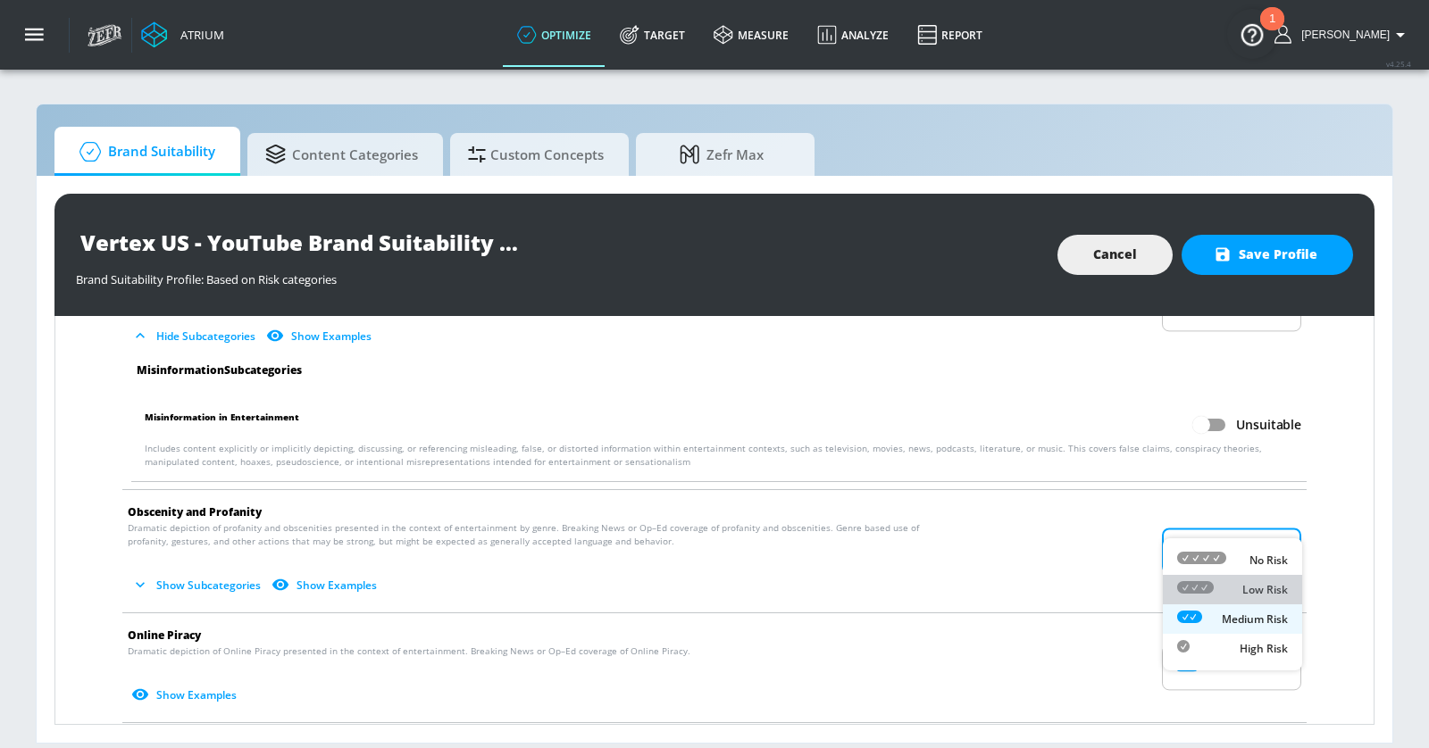
click at [1218, 588] on div "Low Risk" at bounding box center [1232, 589] width 111 height 19
type input "LOW"
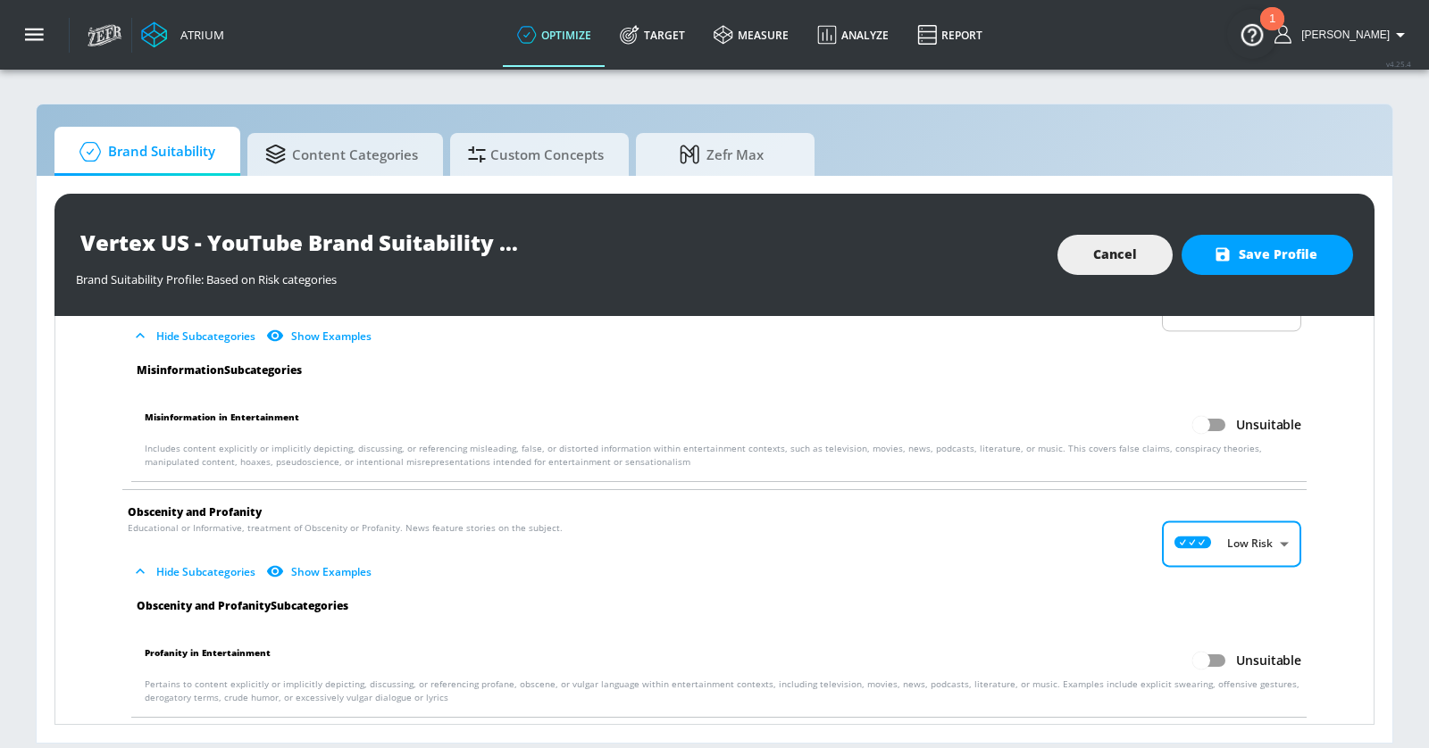
click at [1222, 644] on input "Unsuitable" at bounding box center [1201, 661] width 102 height 34
checkbox input "true"
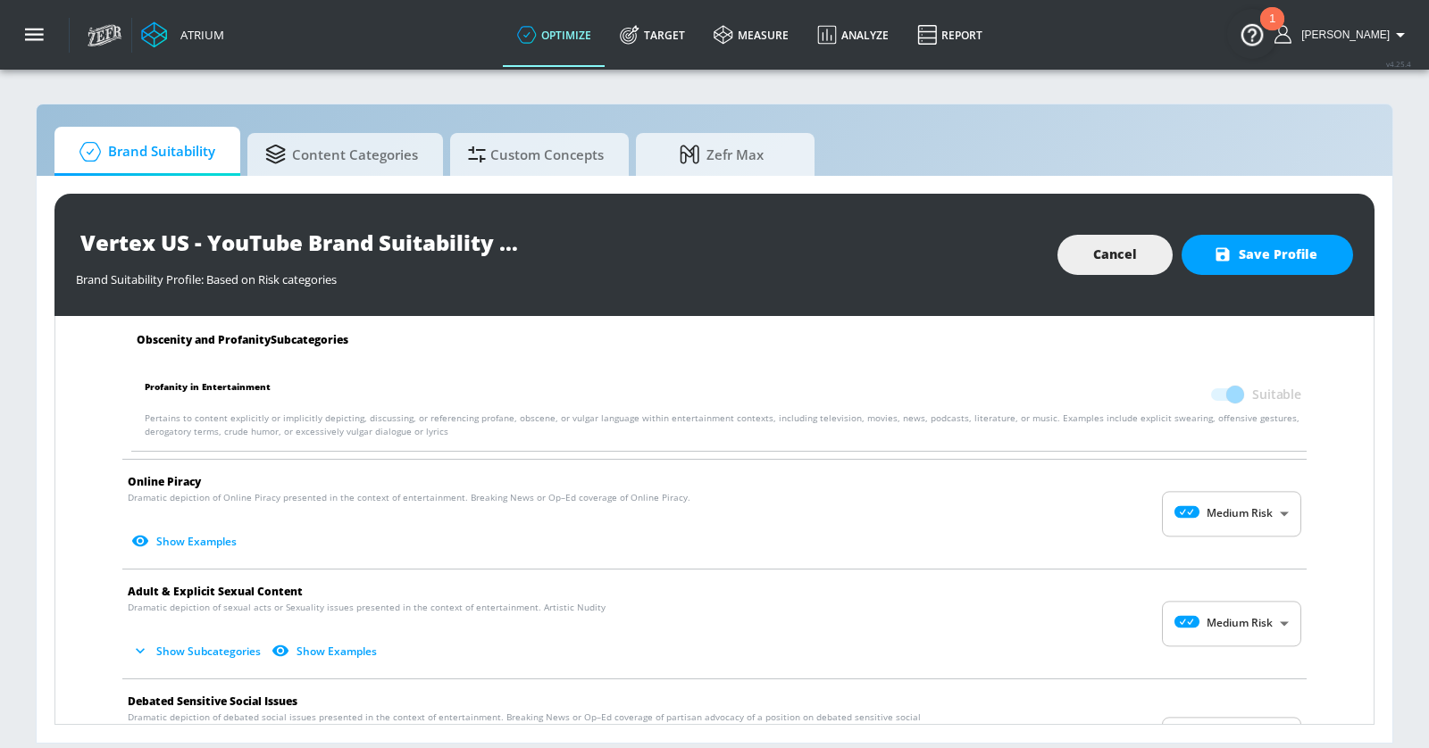
scroll to position [2271, 0]
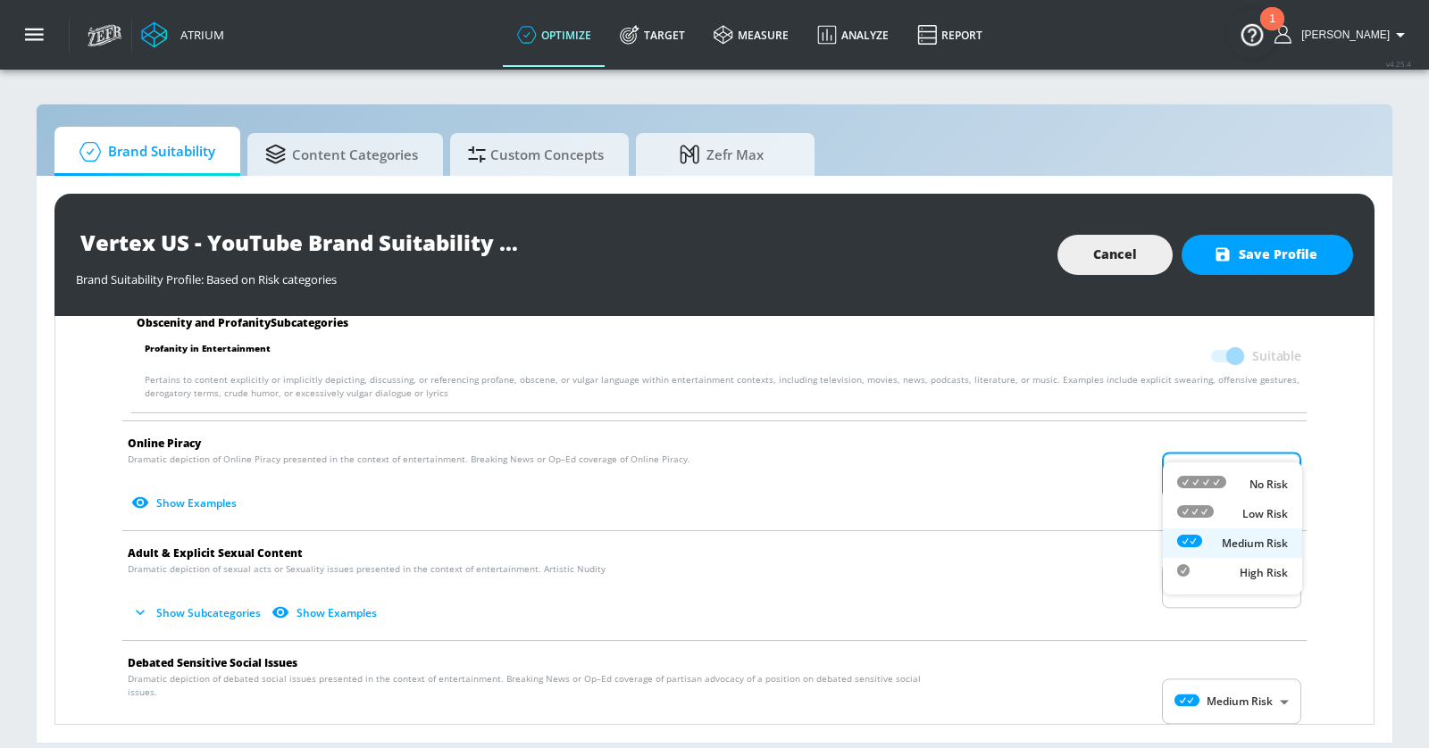
click at [1230, 453] on body "Atrium optimize Target measure Analyze Report optimize Target measure Analyze R…" at bounding box center [714, 374] width 1429 height 748
click at [1230, 506] on div "Low Risk" at bounding box center [1232, 514] width 111 height 19
type input "LOW"
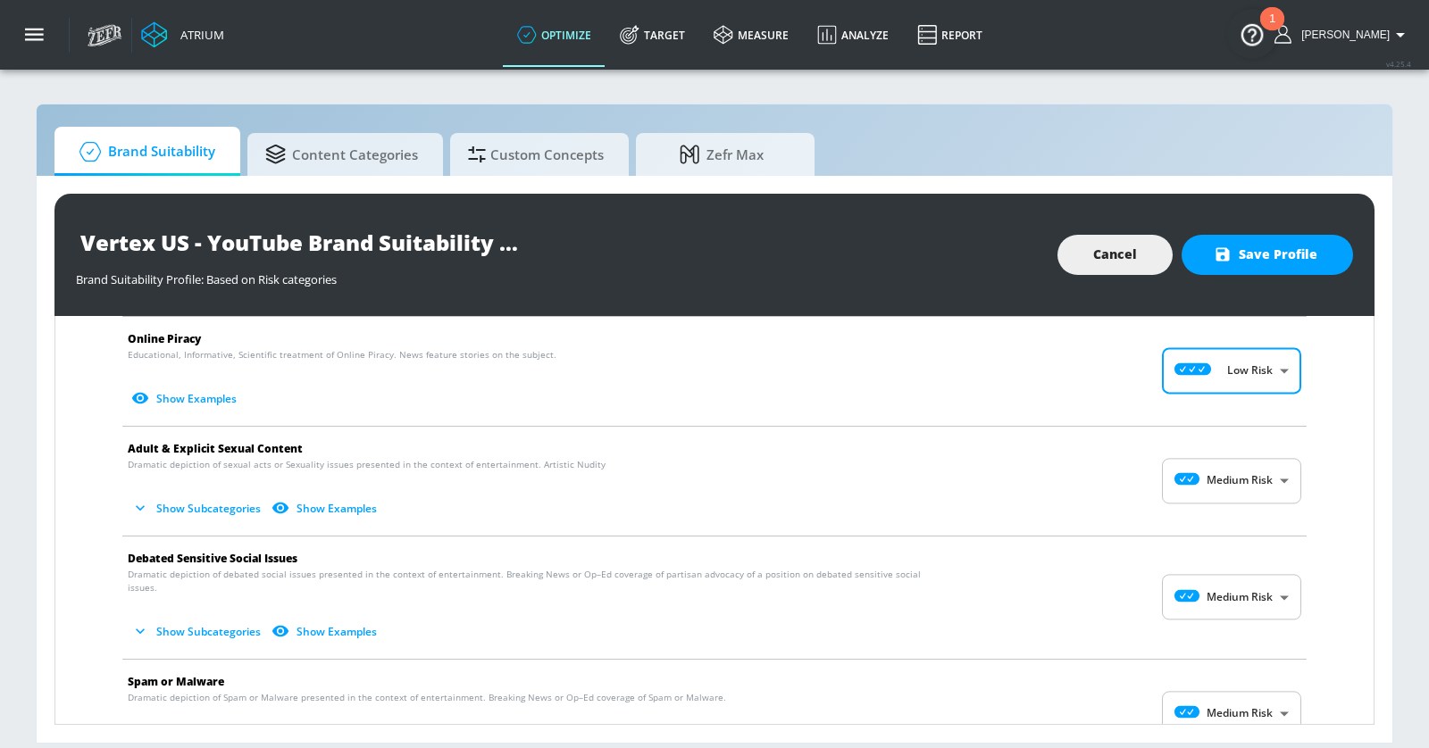
scroll to position [2385, 0]
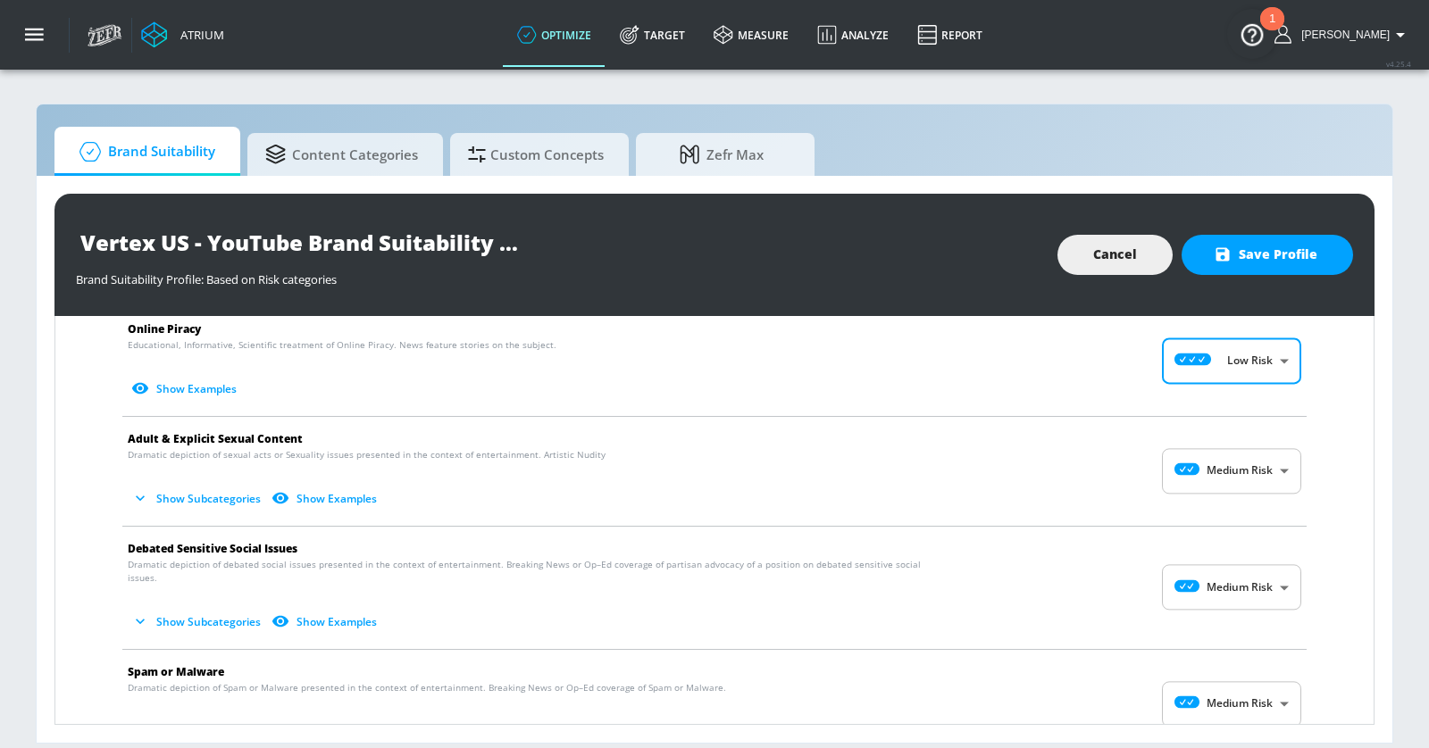
click at [1235, 444] on body "Atrium optimize Target measure Analyze Report optimize Target measure Analyze R…" at bounding box center [714, 374] width 1429 height 748
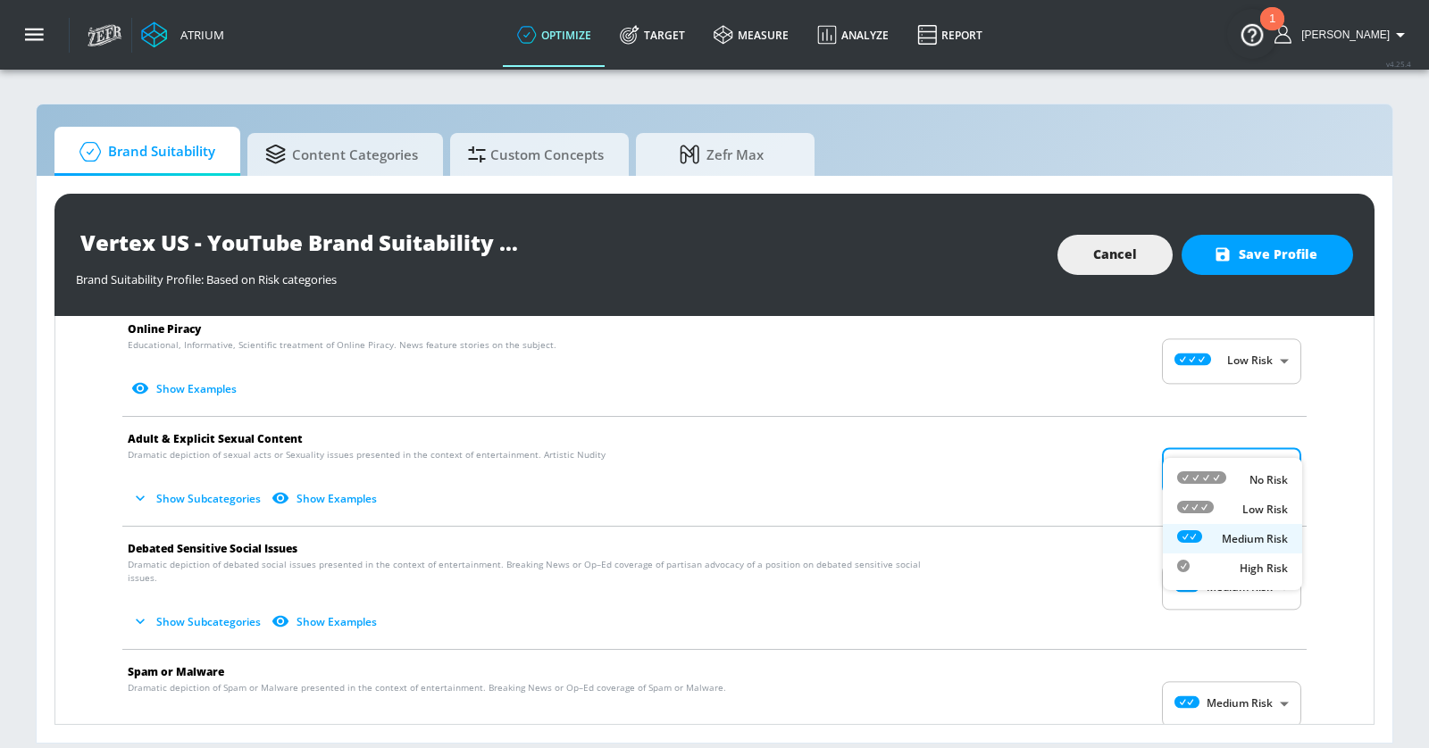
click at [1234, 506] on div "Low Risk" at bounding box center [1232, 509] width 111 height 19
type input "LOW"
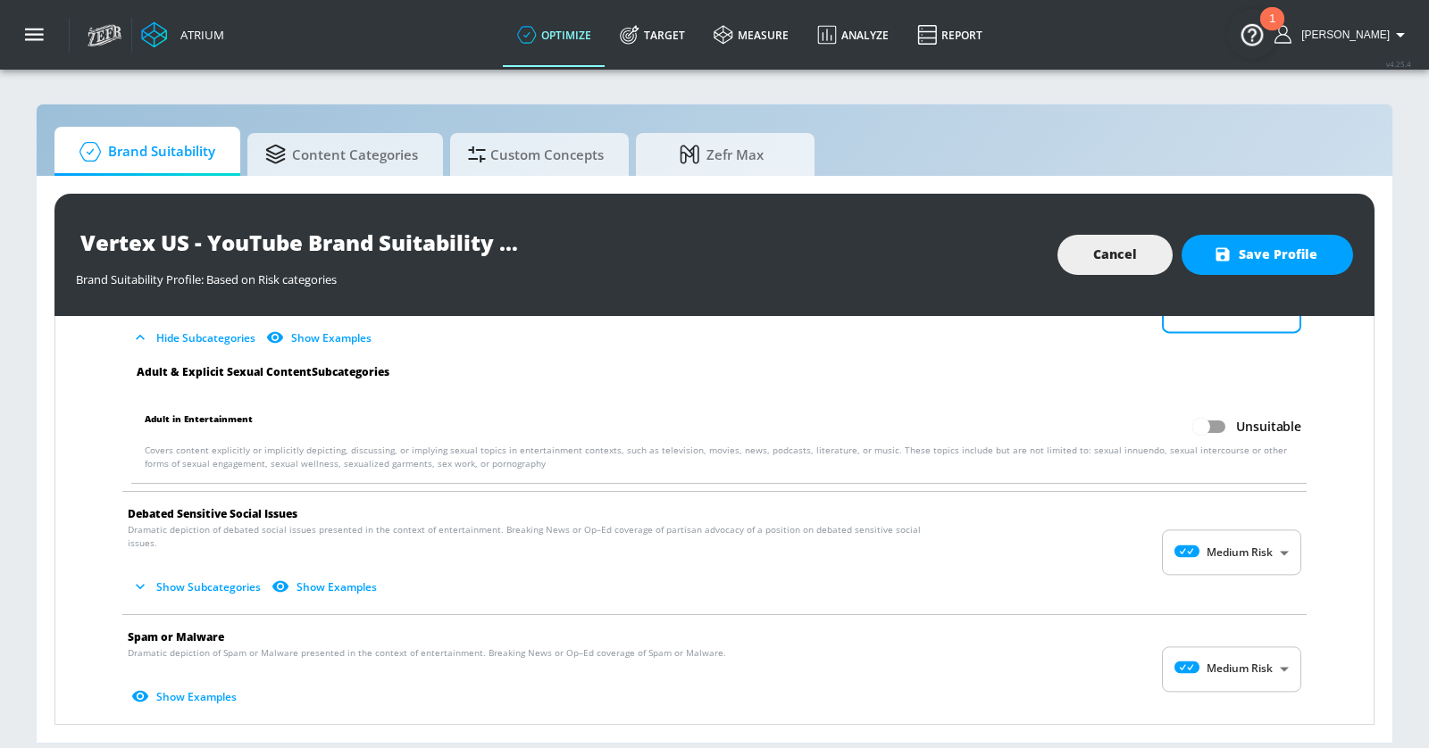
scroll to position [2573, 0]
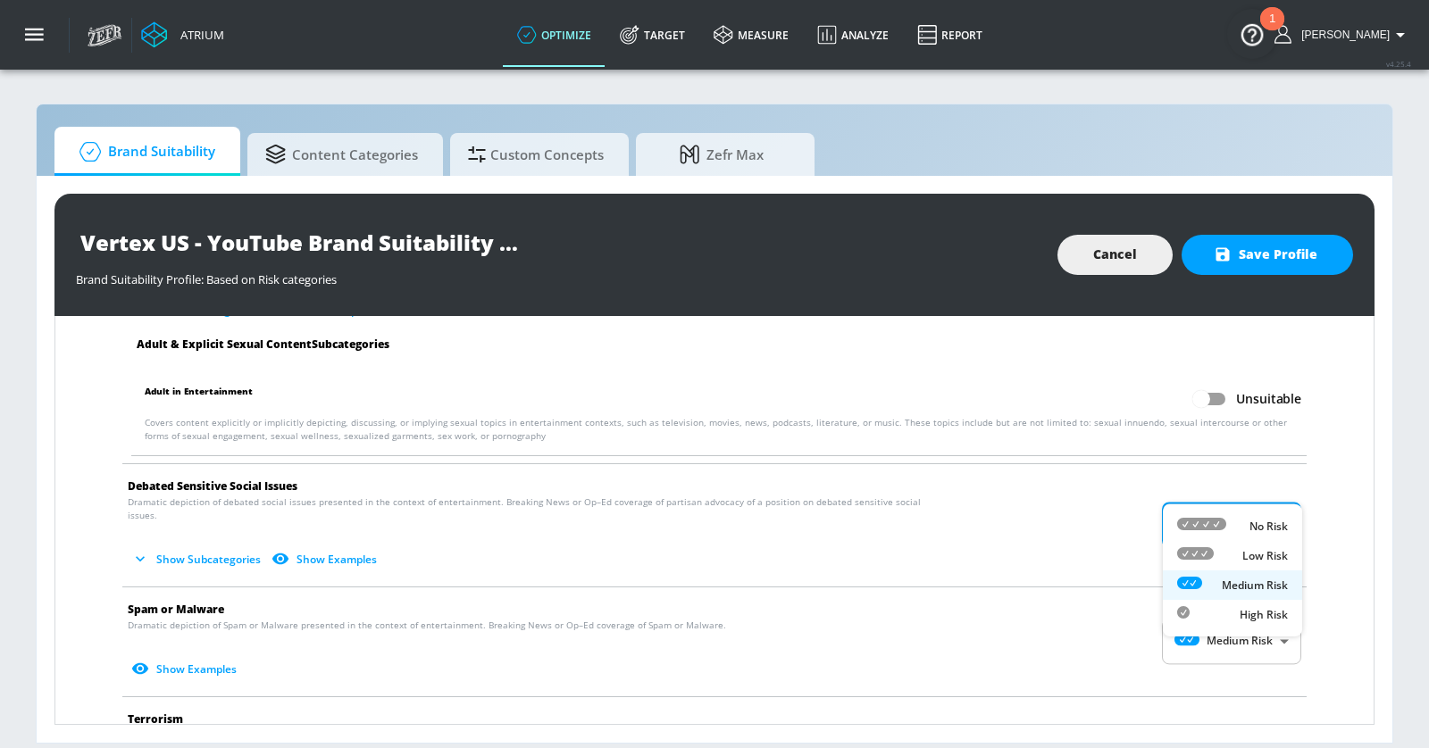
click at [1230, 476] on body "Atrium optimize Target measure Analyze Report optimize Target measure Analyze R…" at bounding box center [714, 374] width 1429 height 748
click at [1229, 552] on div "Low Risk" at bounding box center [1232, 555] width 111 height 19
type input "LOW"
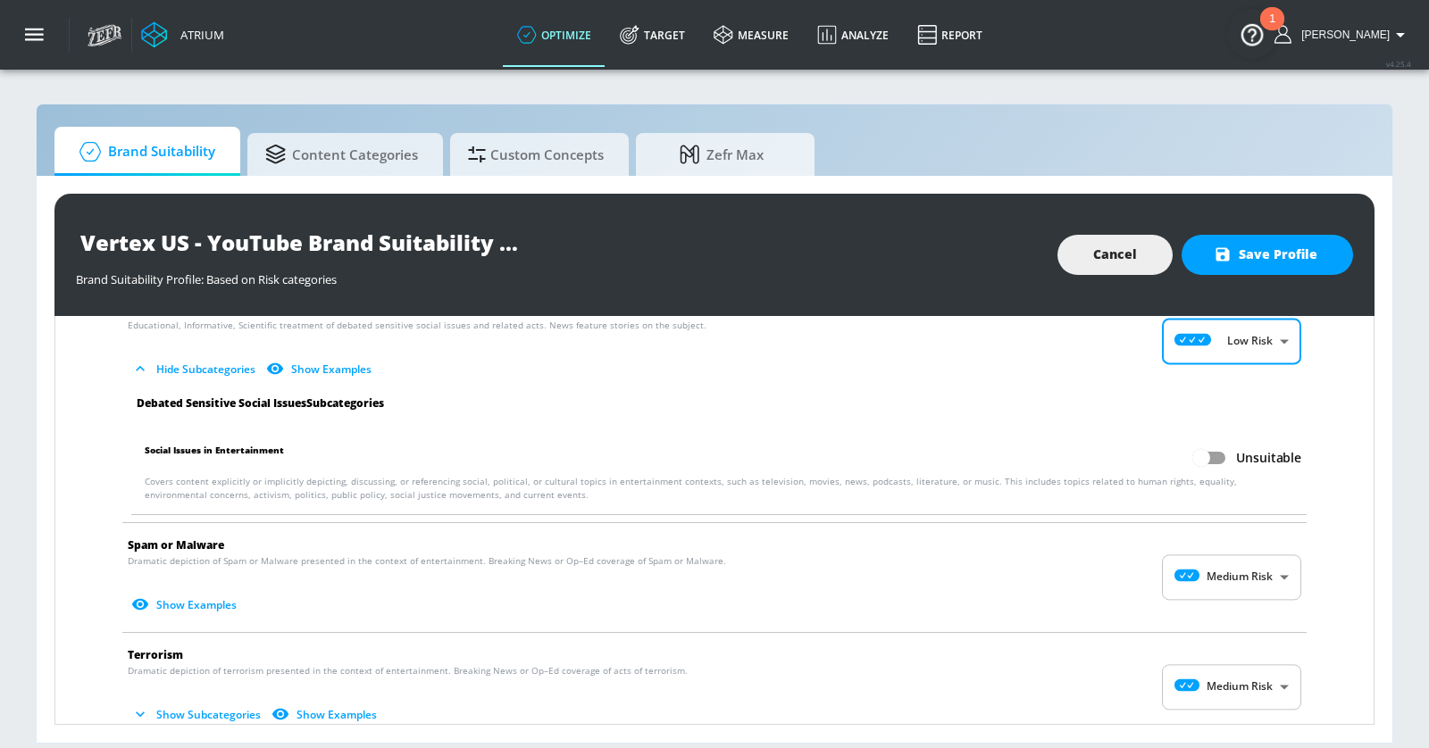
scroll to position [2871, 0]
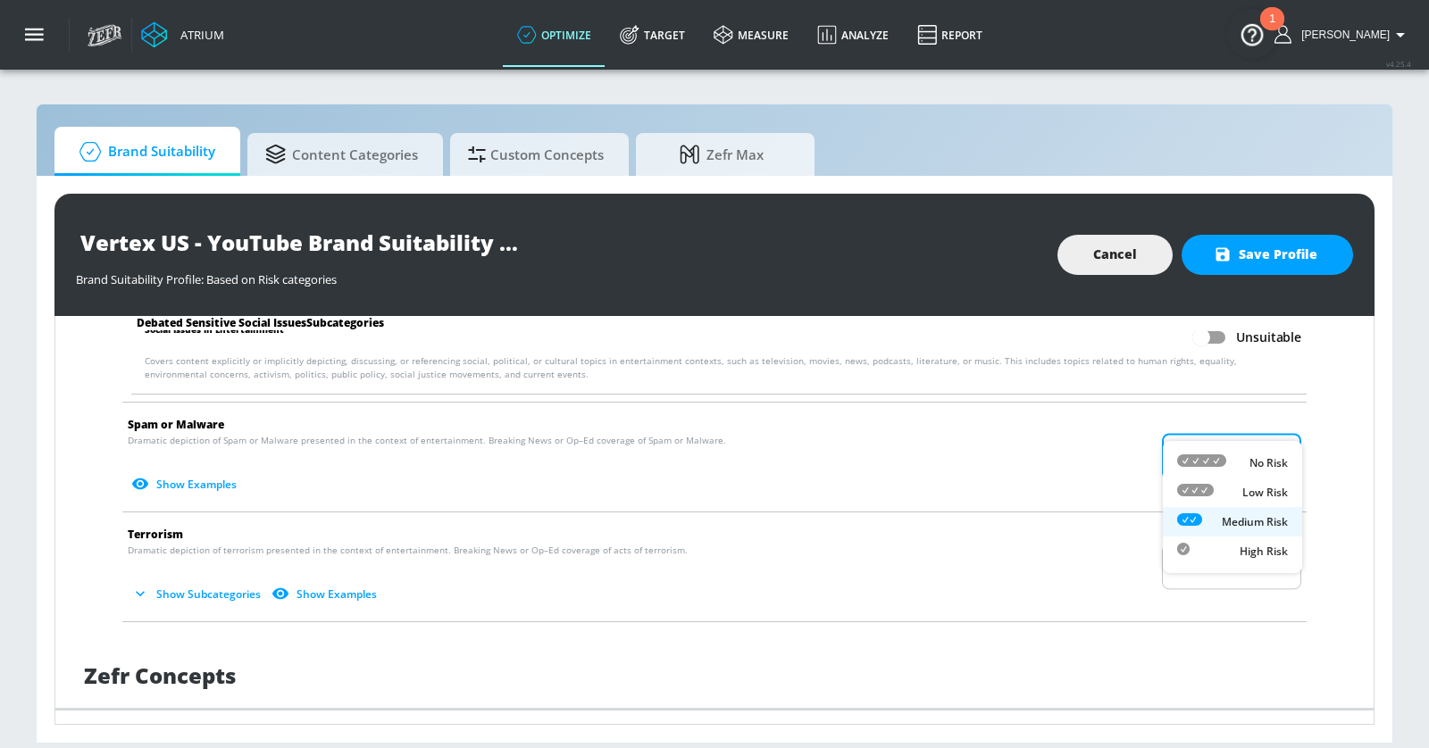
click at [1227, 429] on body "Atrium optimize Target measure Analyze Report optimize Target measure Analyze R…" at bounding box center [714, 374] width 1429 height 748
click at [1224, 492] on div "Low Risk" at bounding box center [1232, 492] width 111 height 19
type input "LOW"
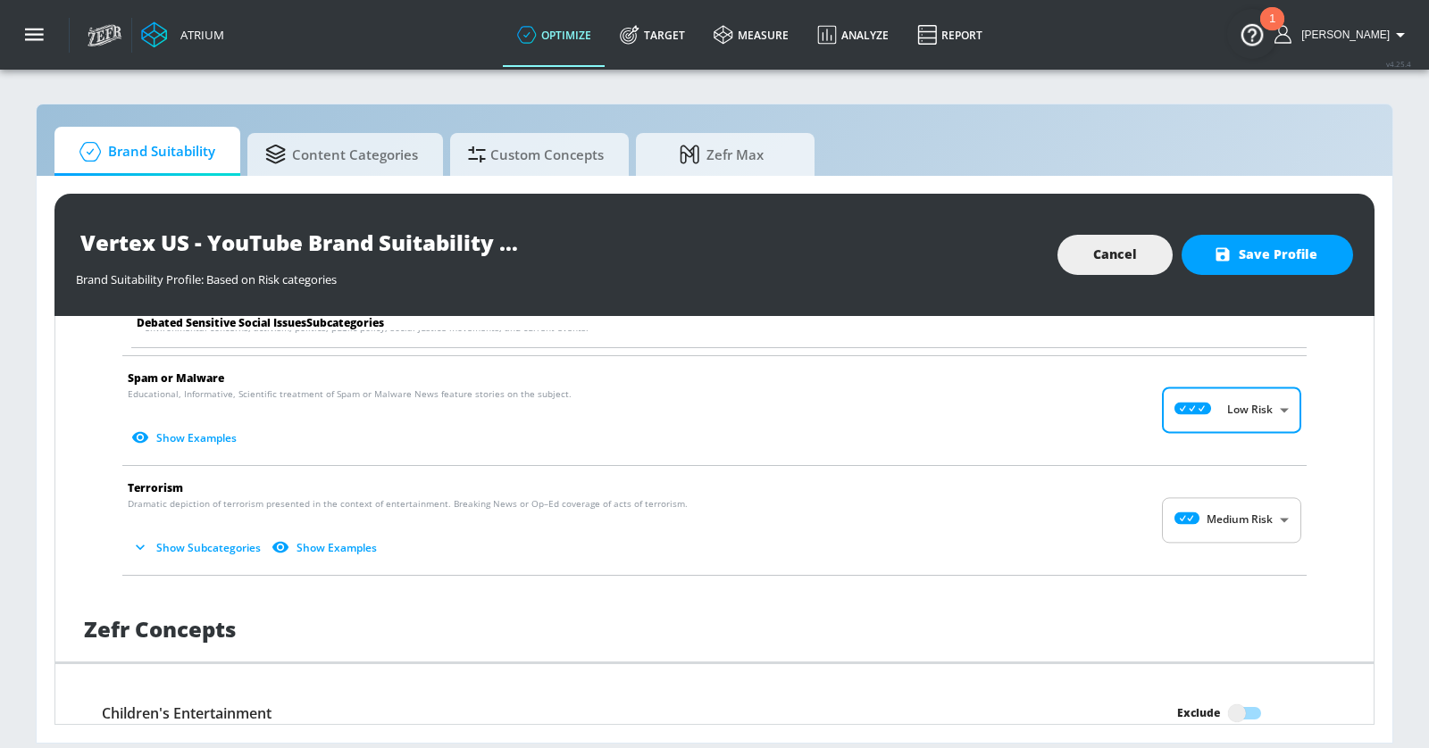
scroll to position [2966, 0]
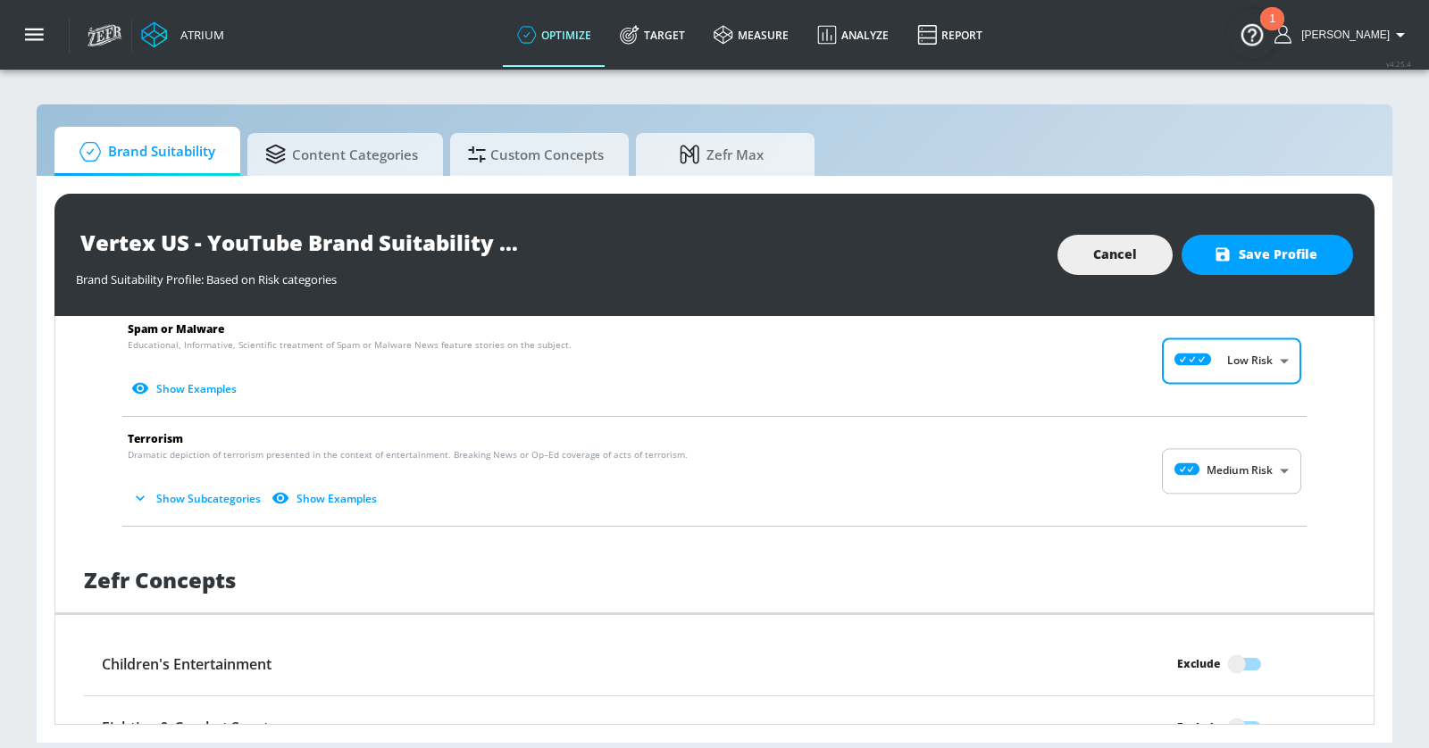
click at [1225, 428] on body "Atrium optimize Target measure Analyze Report optimize Target measure Analyze R…" at bounding box center [714, 374] width 1429 height 748
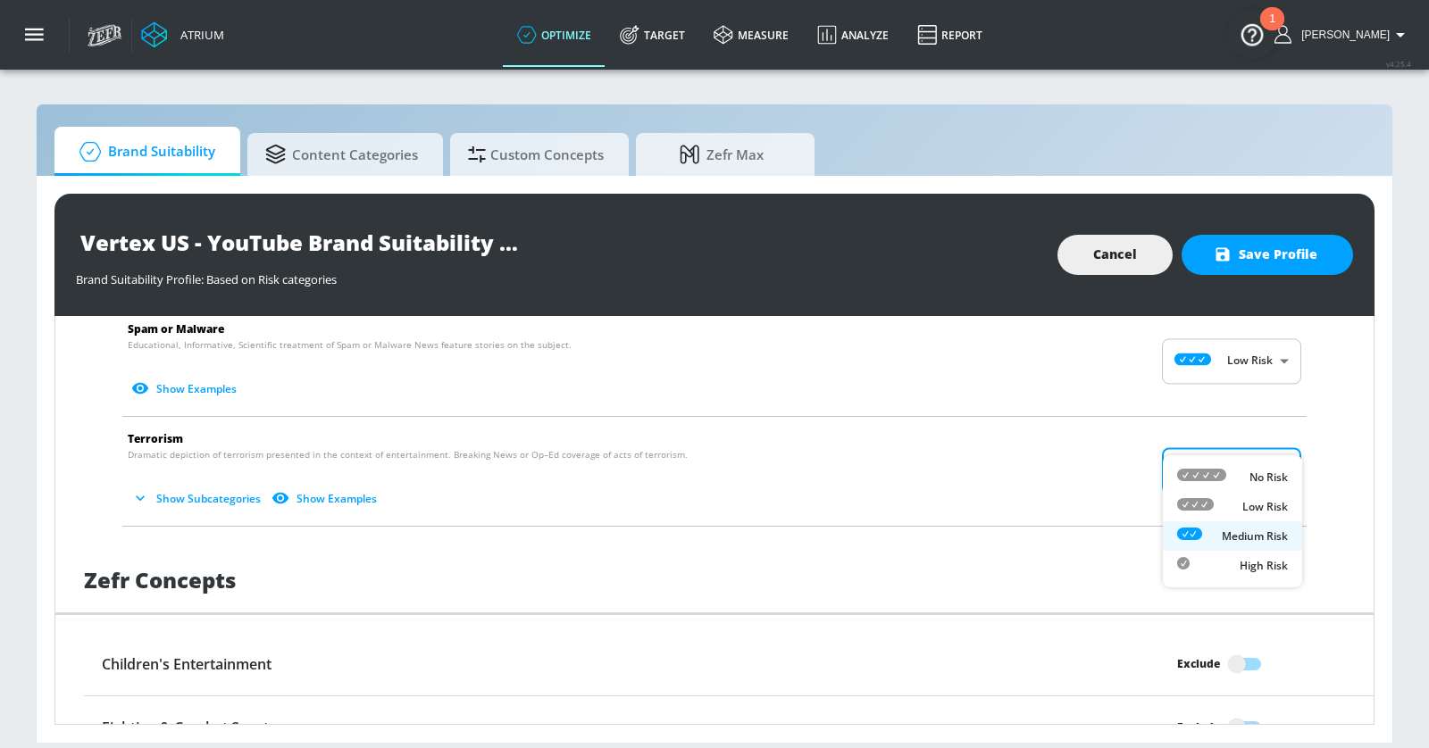
click at [1223, 502] on div "Low Risk" at bounding box center [1232, 506] width 111 height 19
type input "LOW"
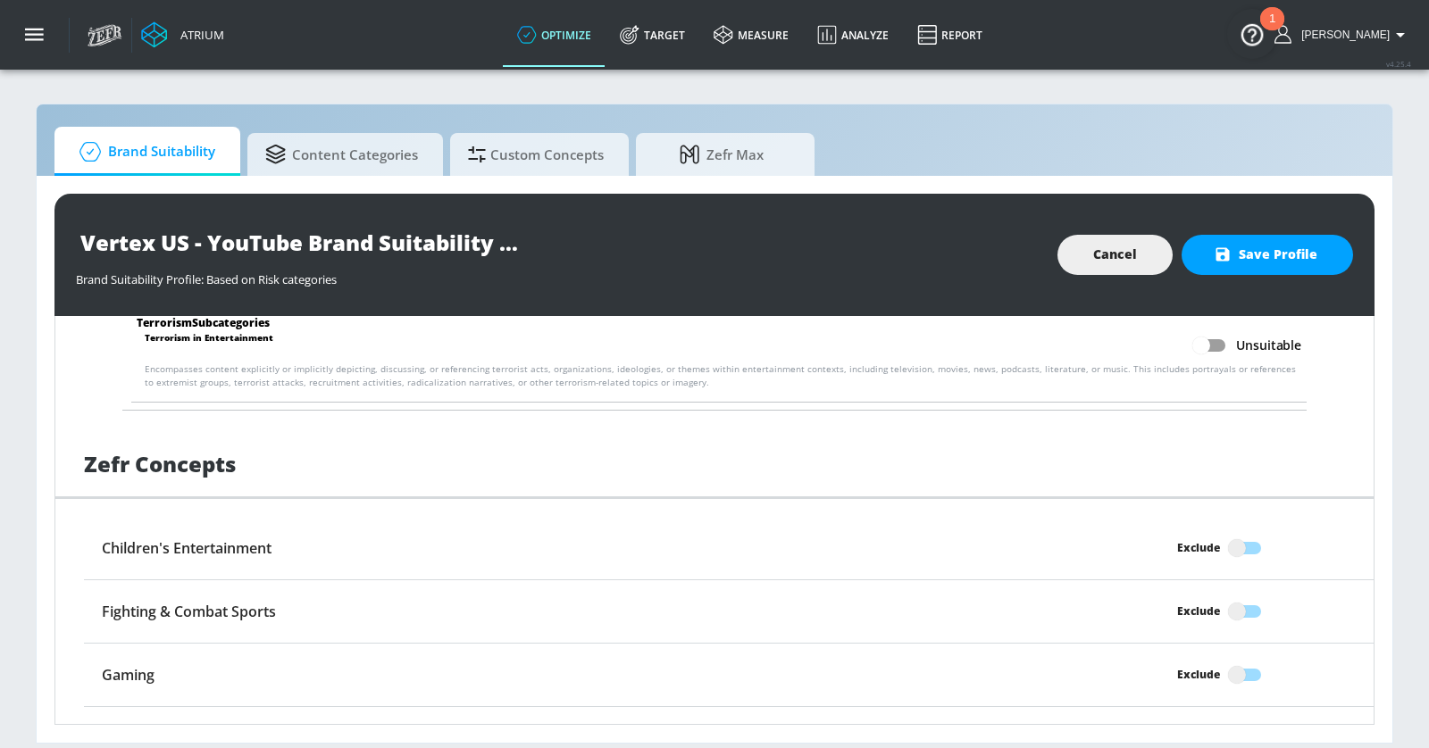
scroll to position [3325, 0]
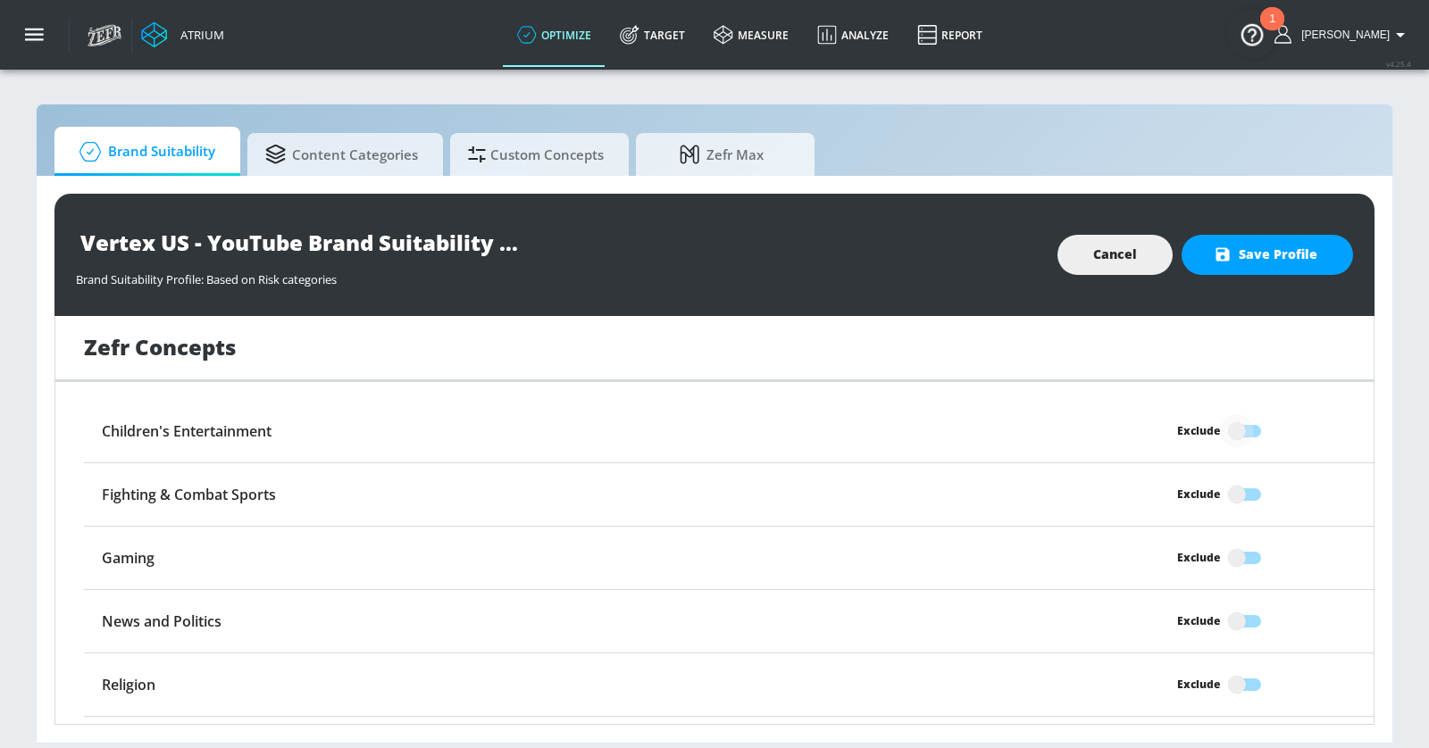
click at [1242, 414] on input "Exclude" at bounding box center [1237, 431] width 102 height 34
checkbox input "true"
click at [1241, 478] on input "Exclude" at bounding box center [1237, 495] width 102 height 34
checkbox input "true"
click at [1239, 668] on input "Exclude" at bounding box center [1237, 685] width 102 height 34
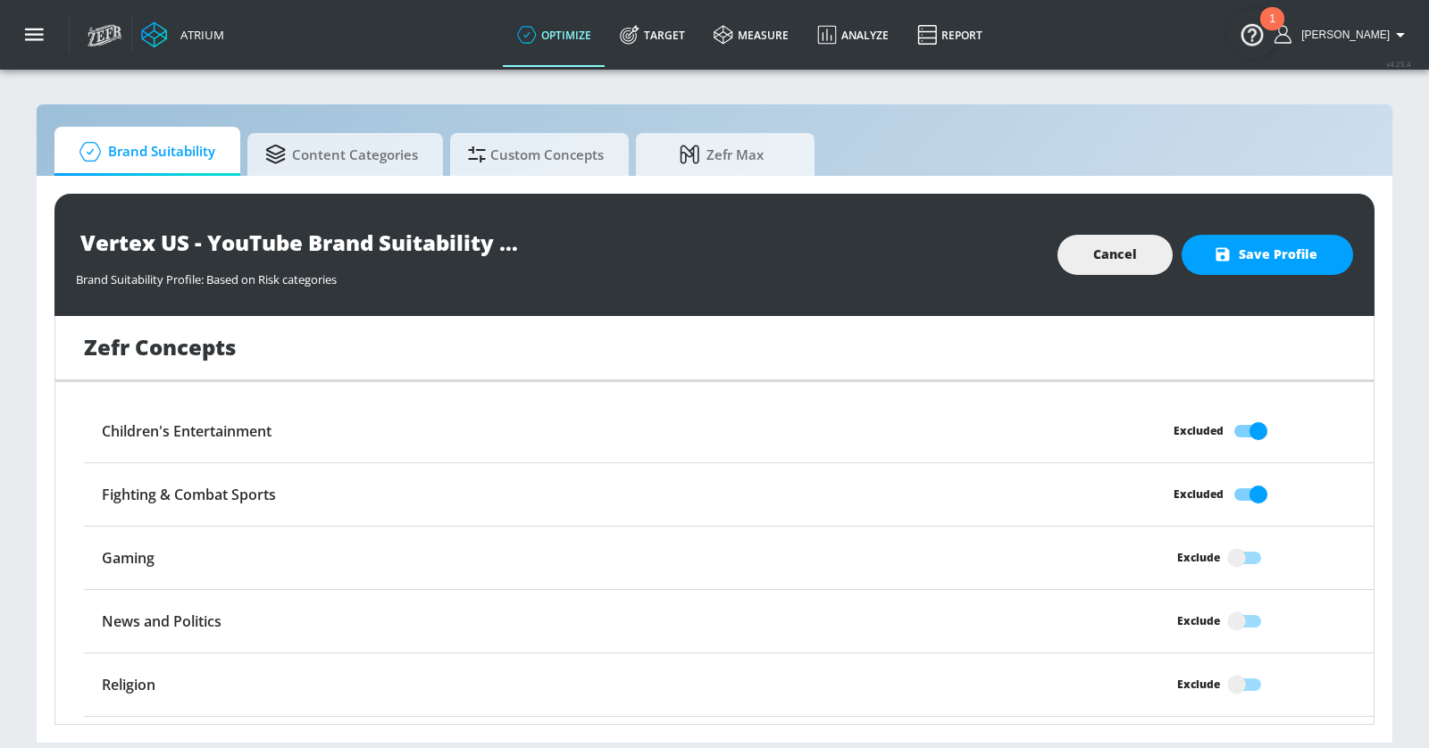
checkbox input "true"
click at [1239, 731] on input "Exclude" at bounding box center [1237, 748] width 102 height 34
checkbox input "true"
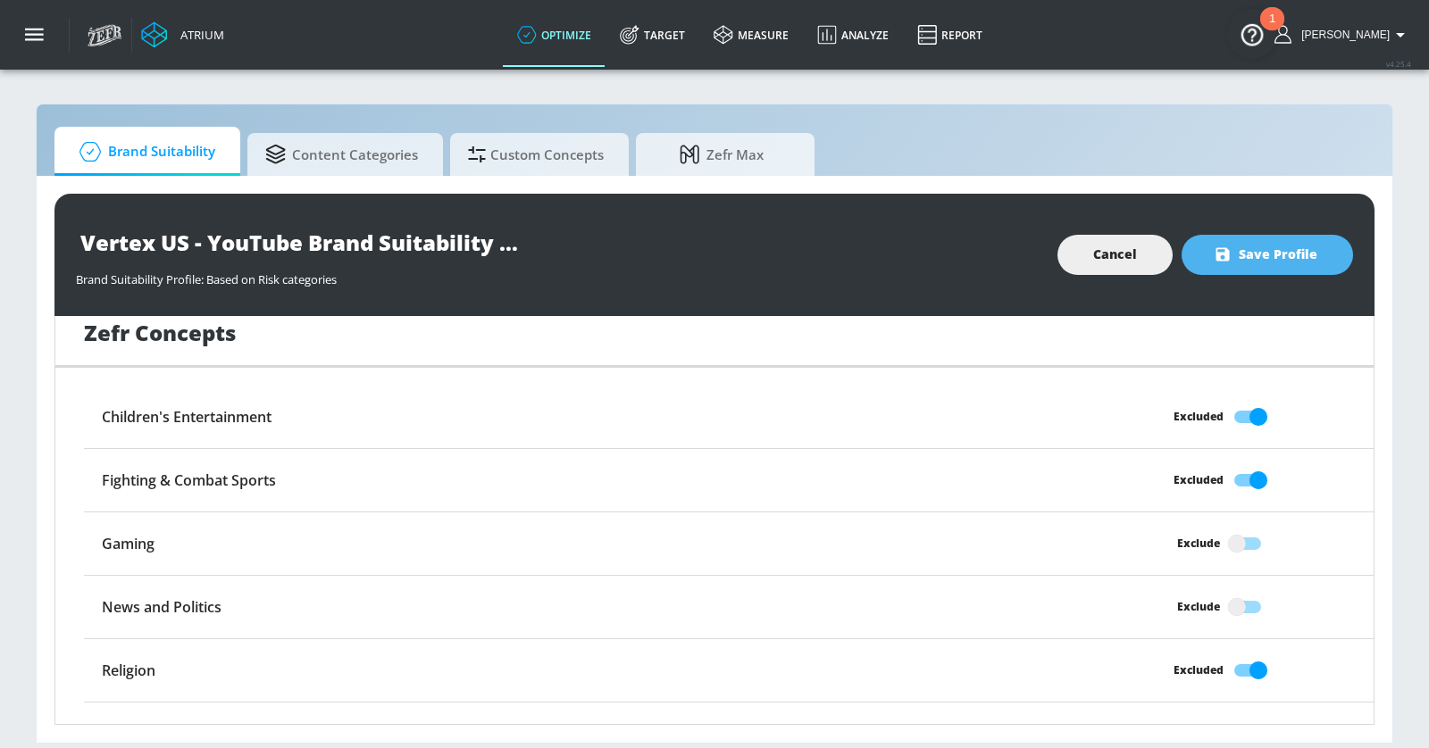
click at [1279, 246] on span "Save Profile" at bounding box center [1267, 255] width 100 height 22
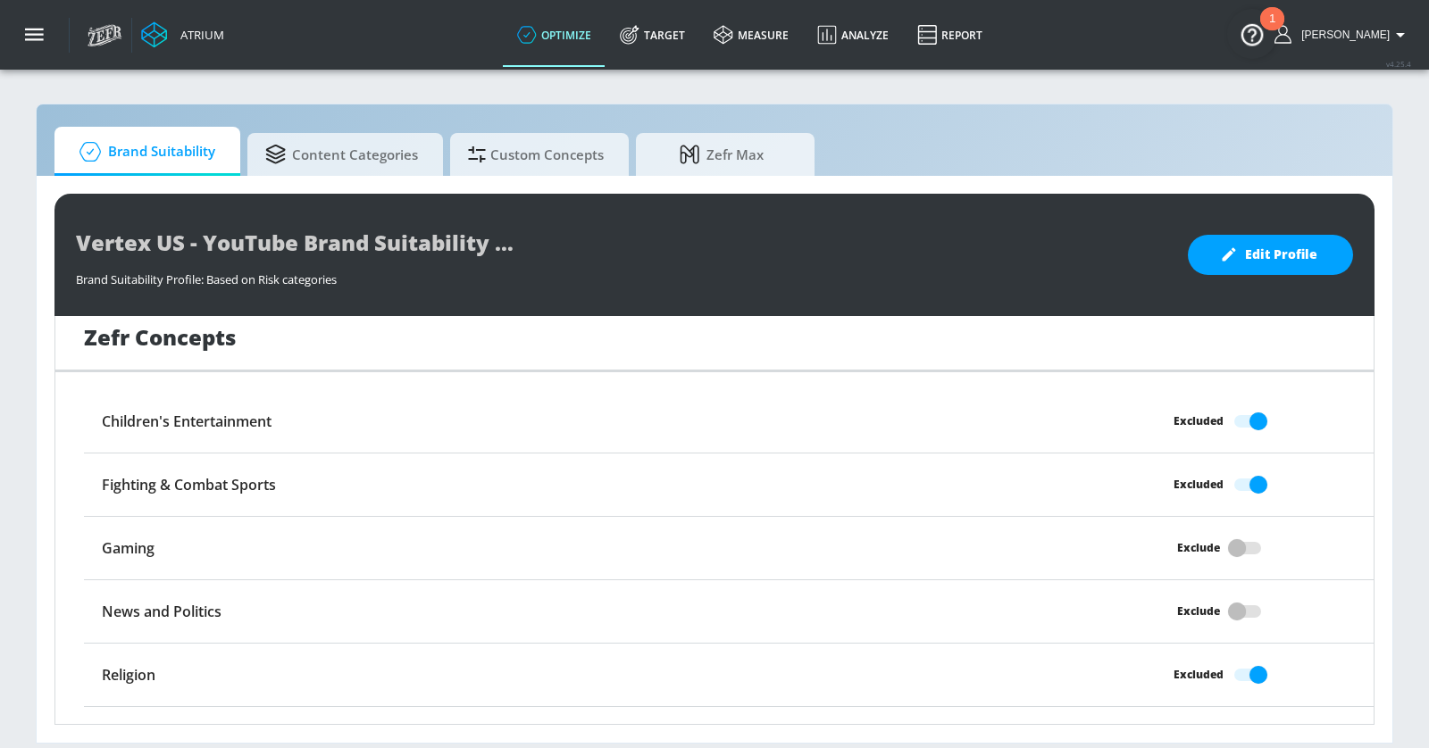
scroll to position [3332, 0]
